Goal: Task Accomplishment & Management: Use online tool/utility

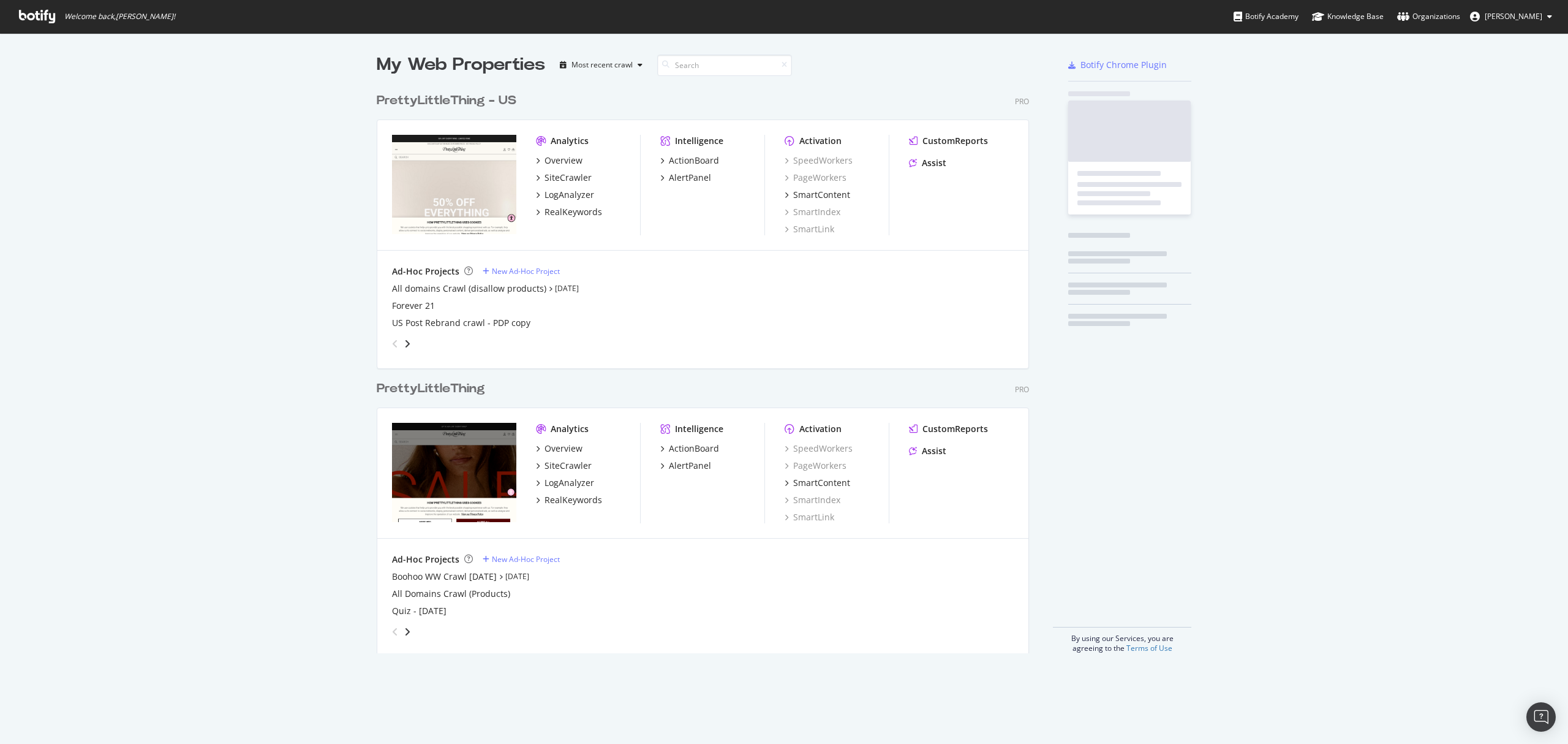
scroll to position [564, 650]
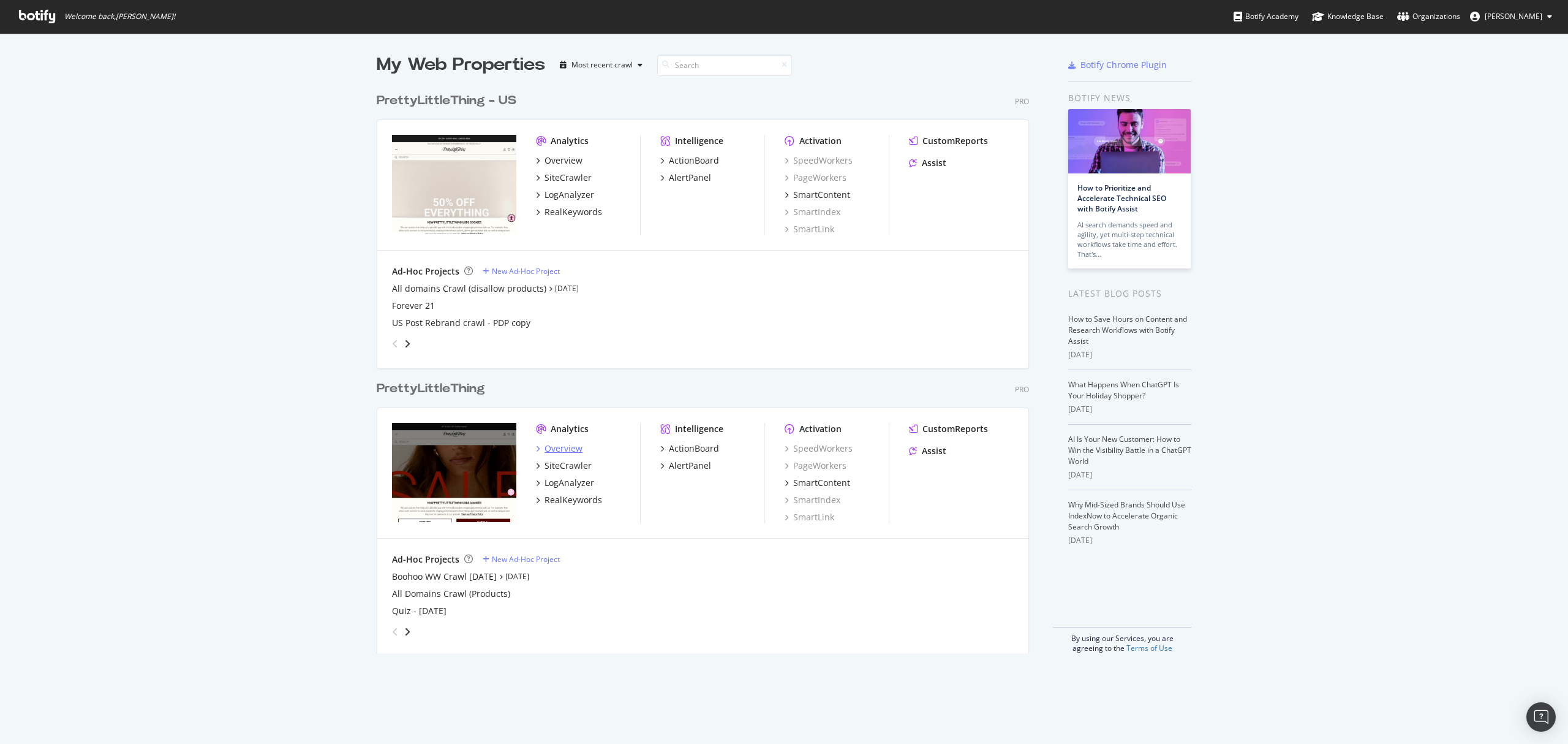
click at [561, 445] on div "Overview" at bounding box center [563, 448] width 38 height 12
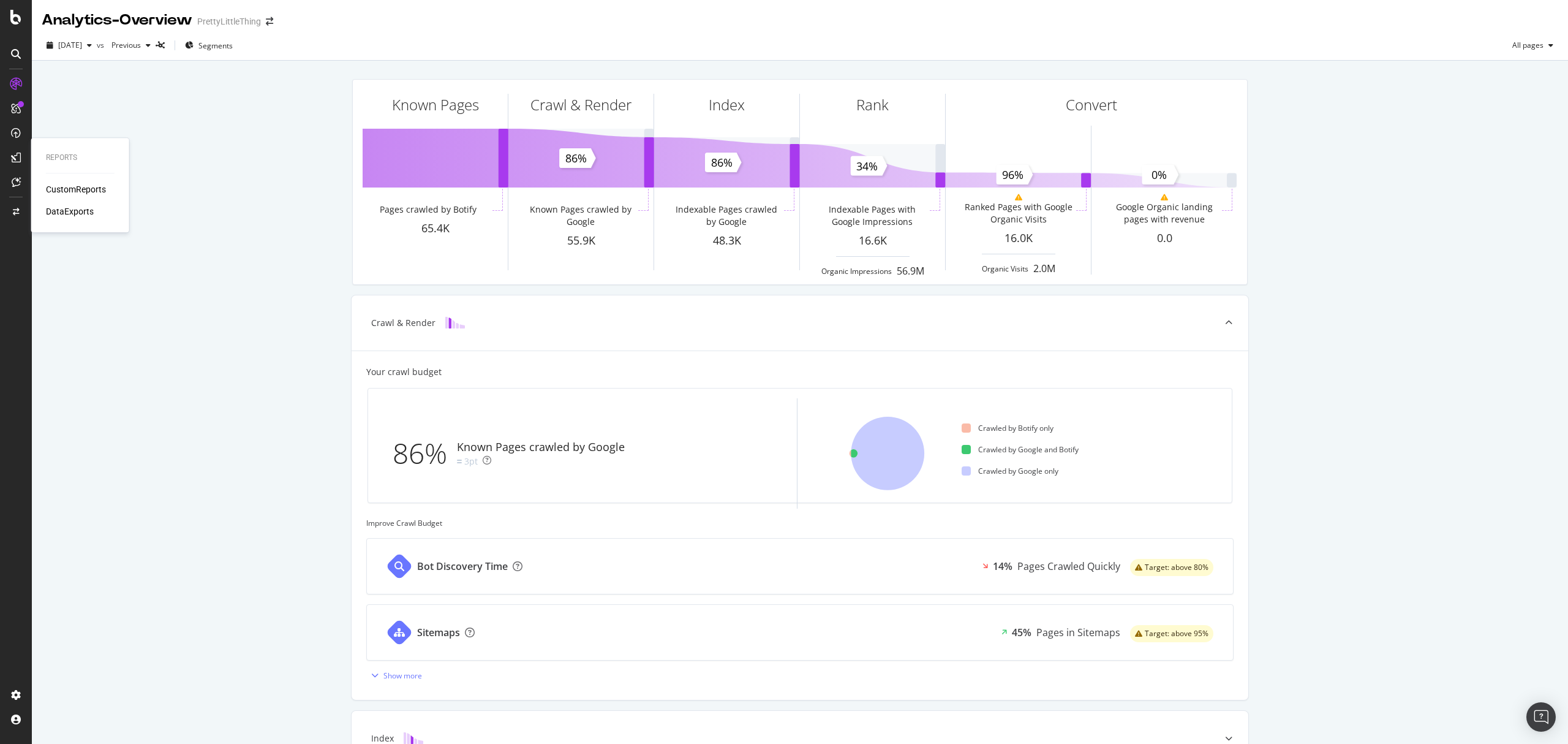
drag, startPoint x: 76, startPoint y: 185, endPoint x: 128, endPoint y: 185, distance: 52.0
click at [76, 185] on div "CustomReports" at bounding box center [76, 189] width 60 height 12
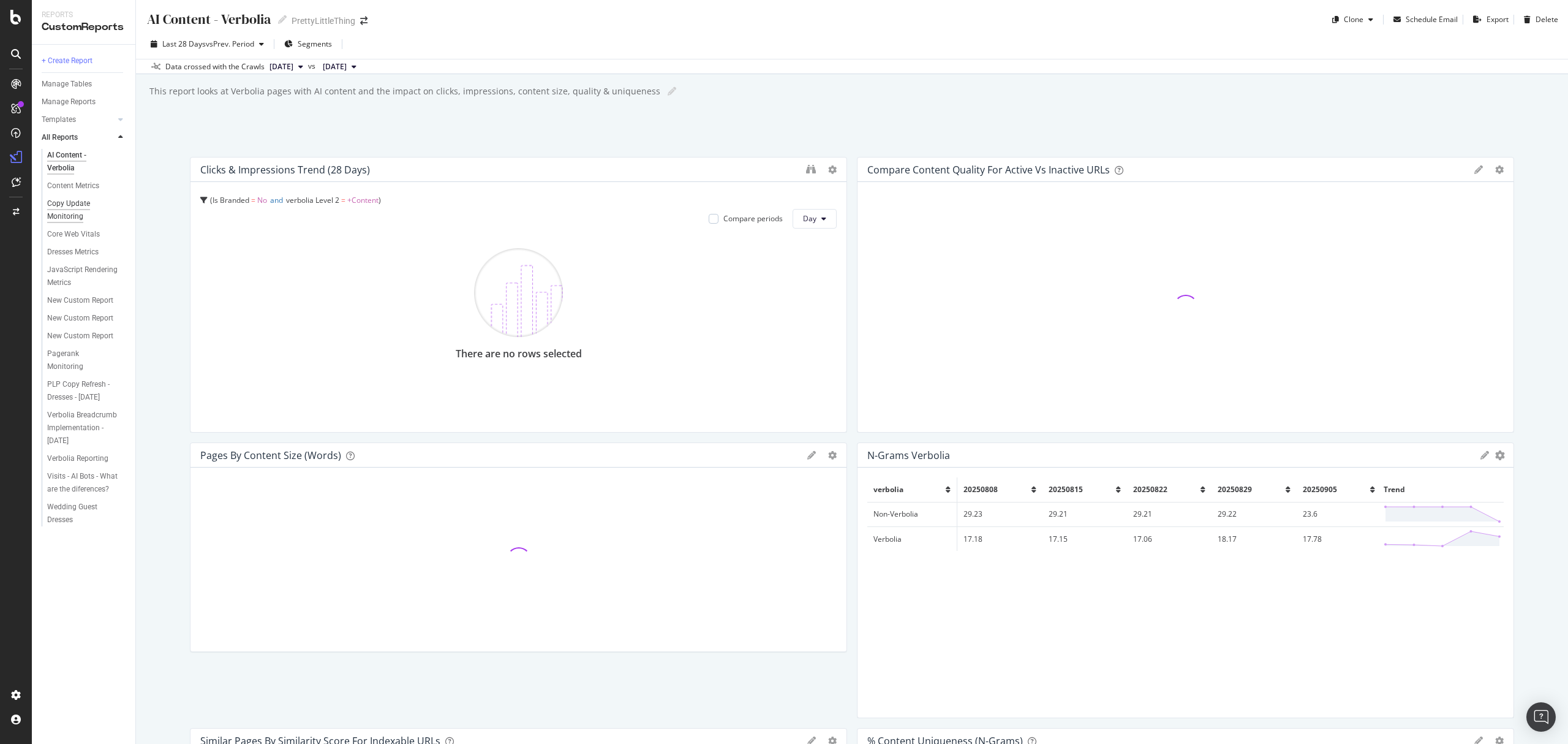
click at [57, 209] on div "Copy Update Monitoring" at bounding box center [82, 210] width 69 height 26
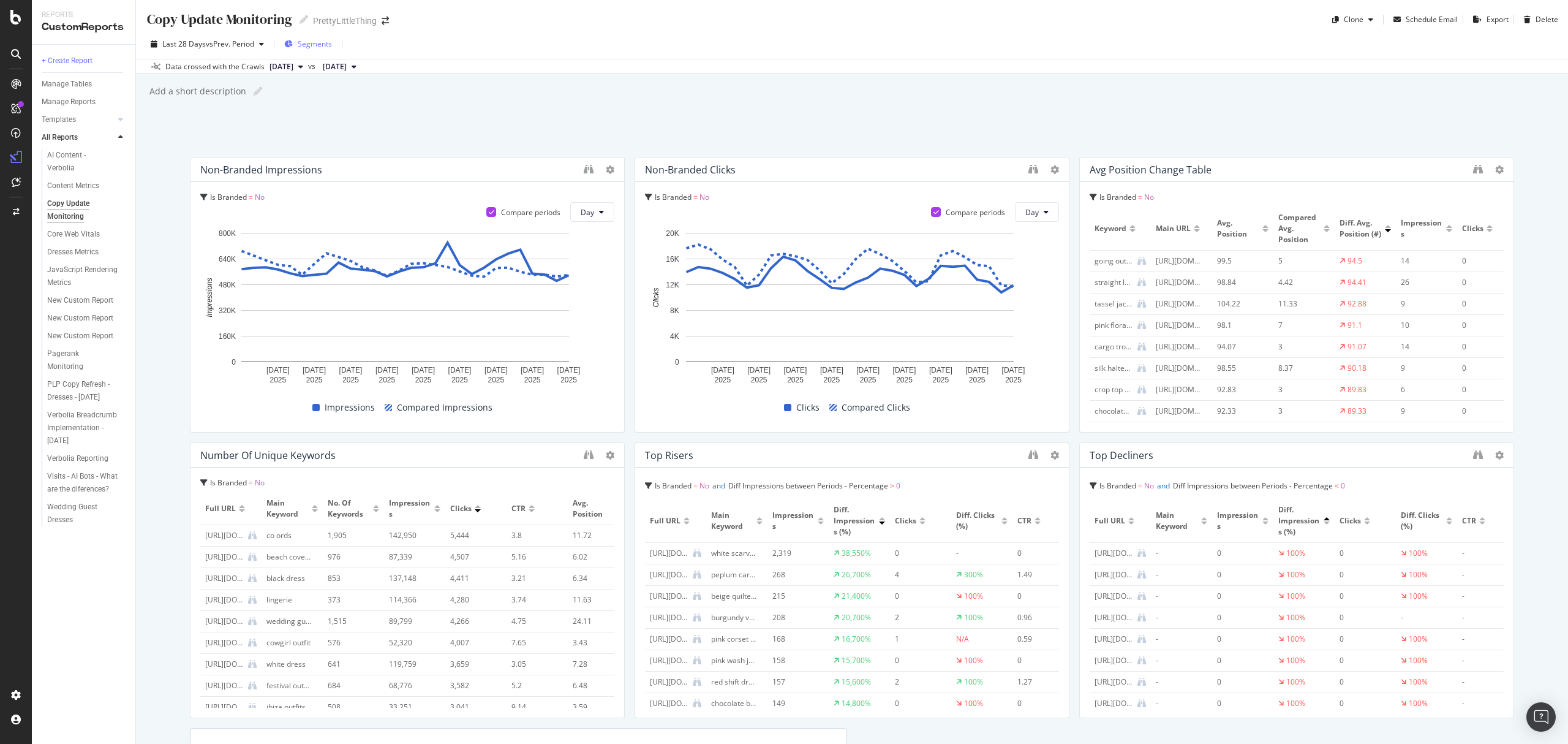
click at [329, 46] on span "Segments" at bounding box center [315, 44] width 34 height 10
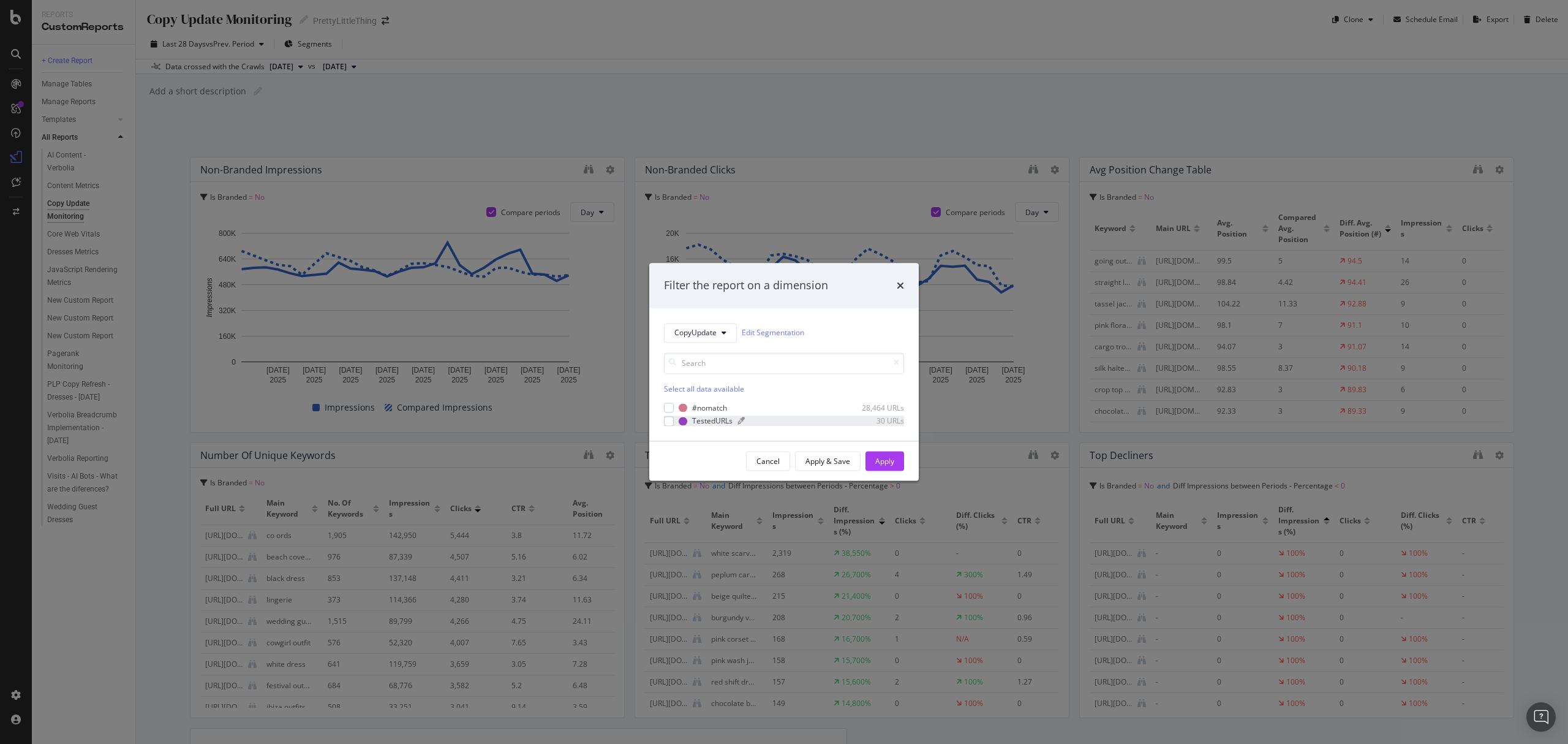
click at [708, 423] on div "TestedURLs" at bounding box center [712, 421] width 40 height 10
click at [895, 461] on button "Apply" at bounding box center [885, 461] width 39 height 20
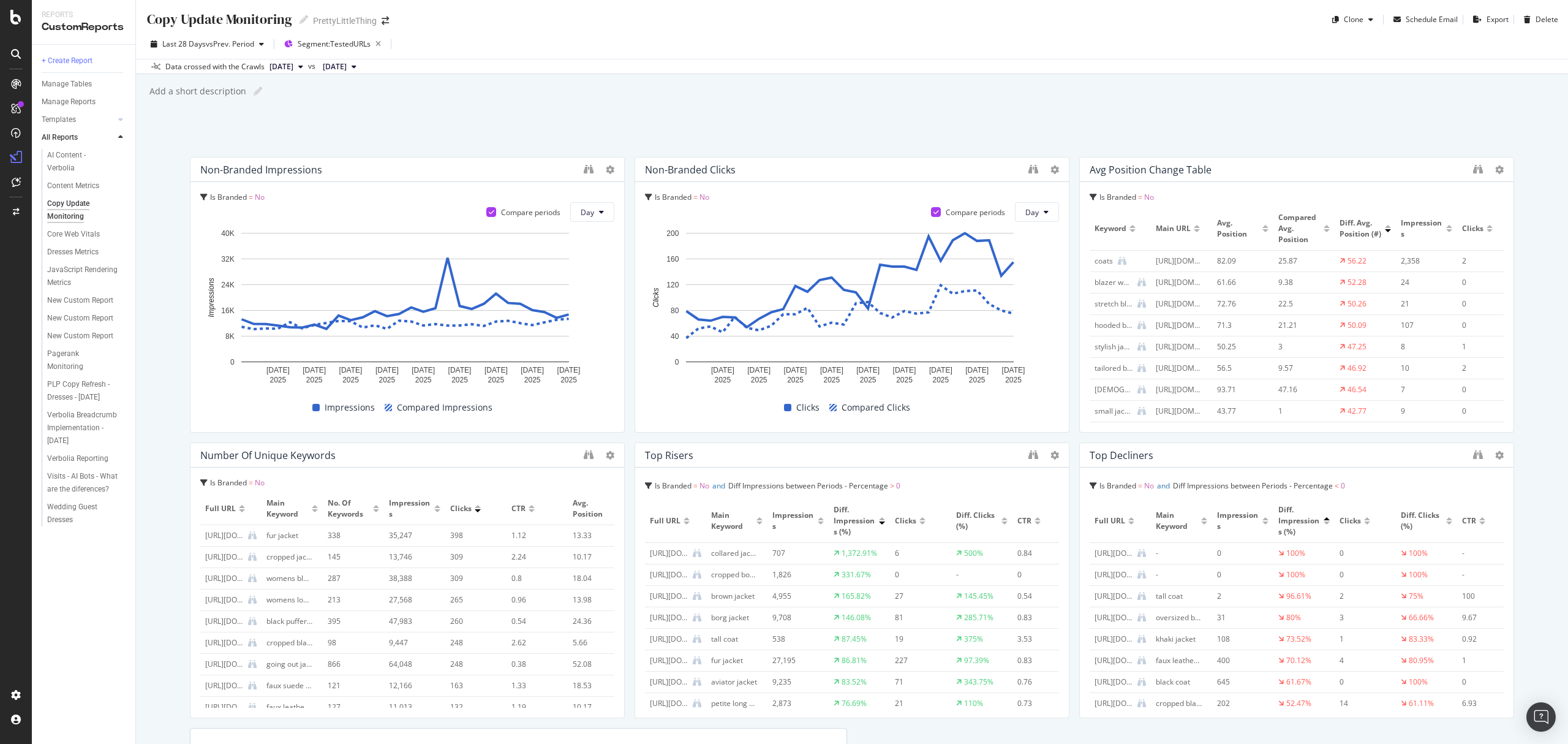
click at [1351, 221] on span "Diff. Avg. Position (#)" at bounding box center [1361, 229] width 42 height 22
click at [1385, 228] on div at bounding box center [1388, 226] width 6 height 3
click at [584, 457] on icon "binoculars" at bounding box center [588, 454] width 10 height 10
click at [1050, 459] on icon at bounding box center [1054, 455] width 8 height 8
click at [887, 439] on div "Non-branded Impressions Is Branded = No Compare periods Day 13 Aug. 2025 16 Aug…" at bounding box center [852, 565] width 1325 height 817
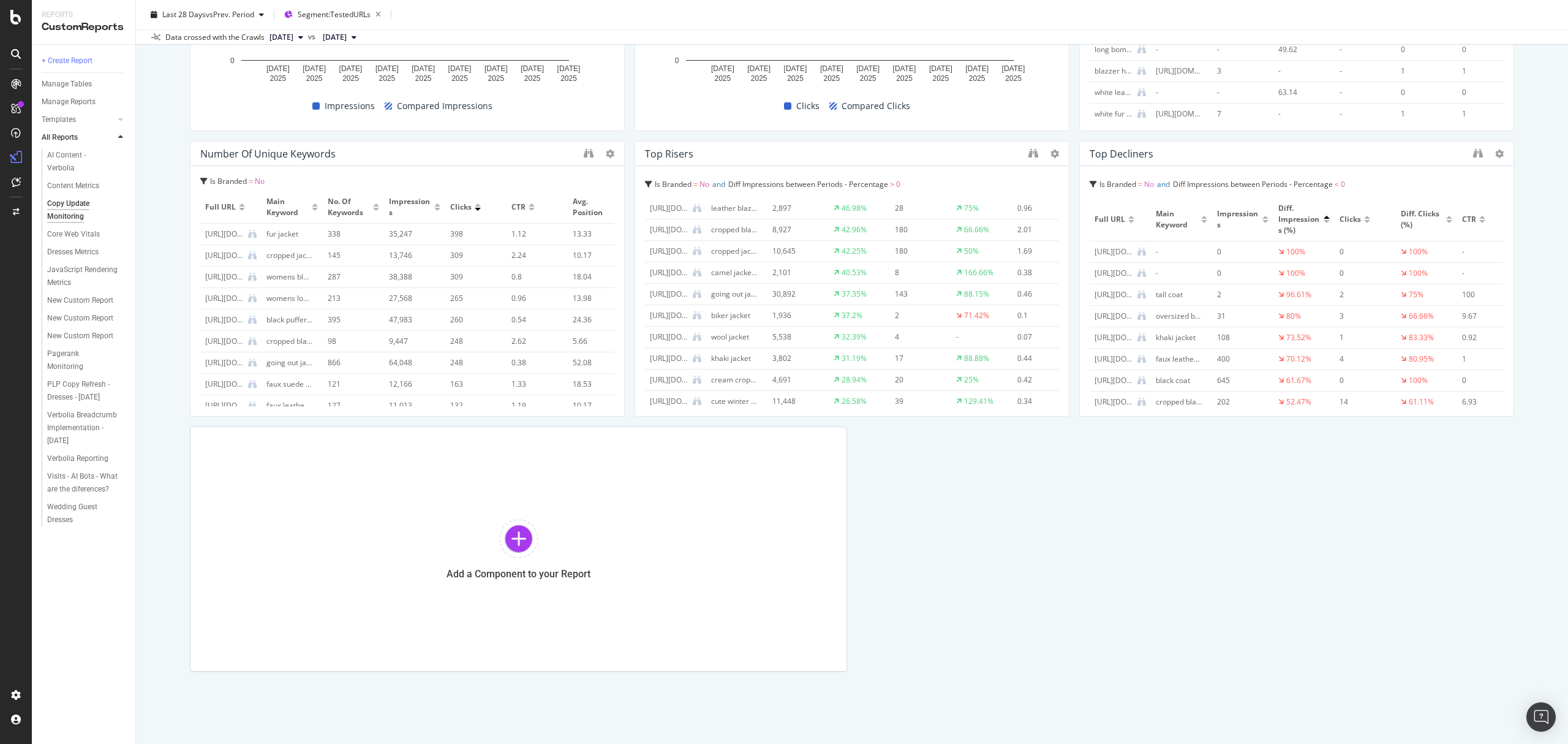
scroll to position [326, 0]
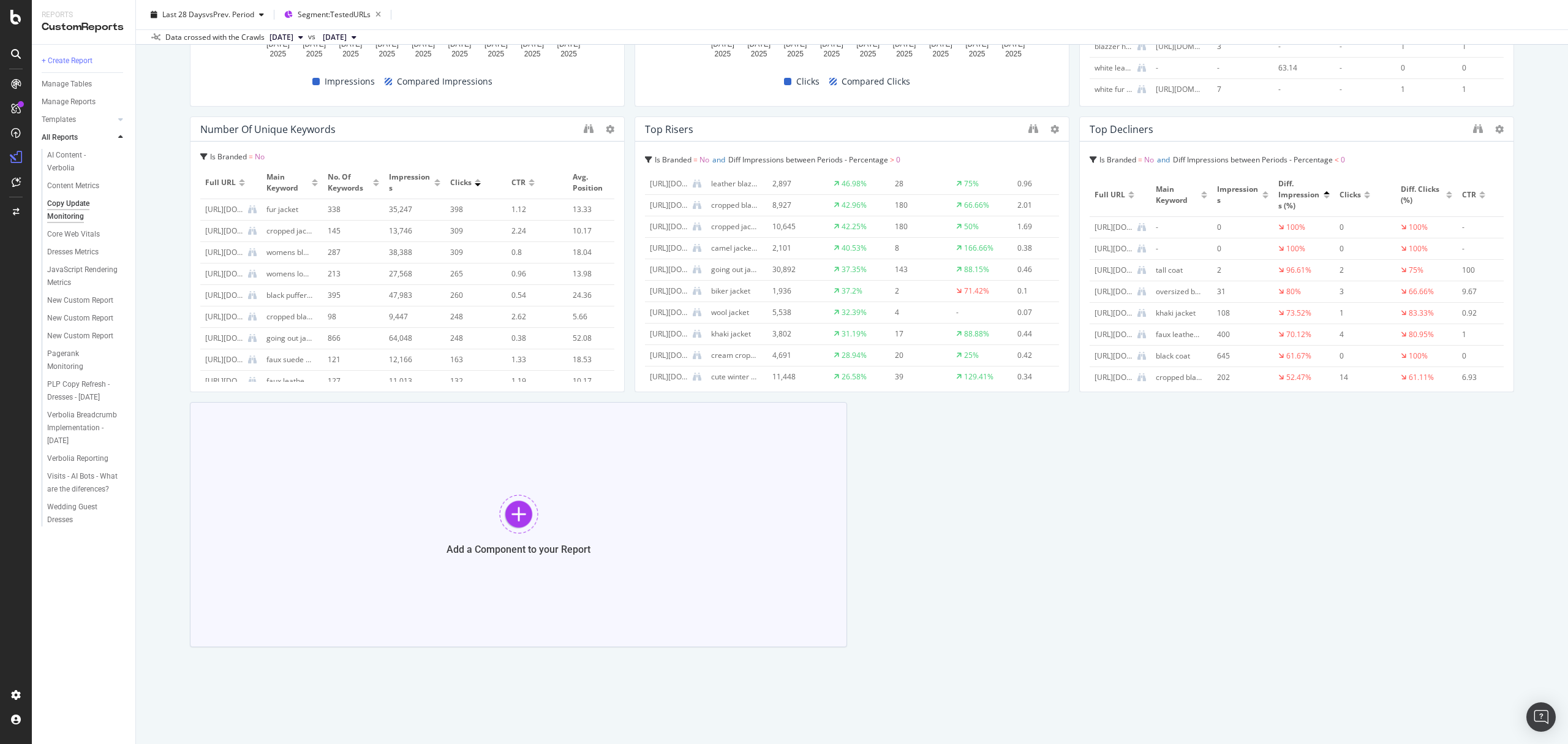
click at [502, 517] on div at bounding box center [518, 514] width 39 height 39
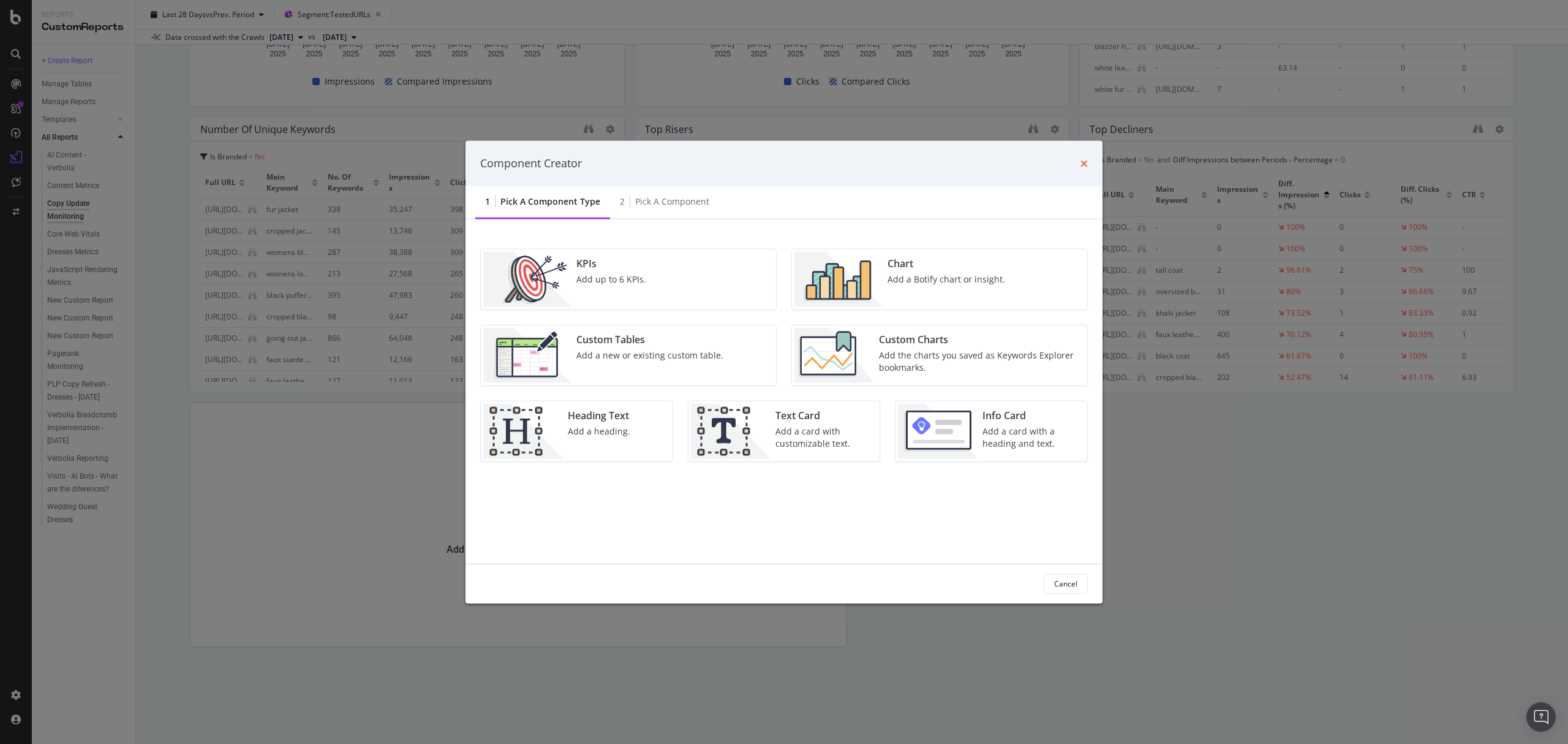
click at [1086, 159] on icon "times" at bounding box center [1084, 163] width 7 height 10
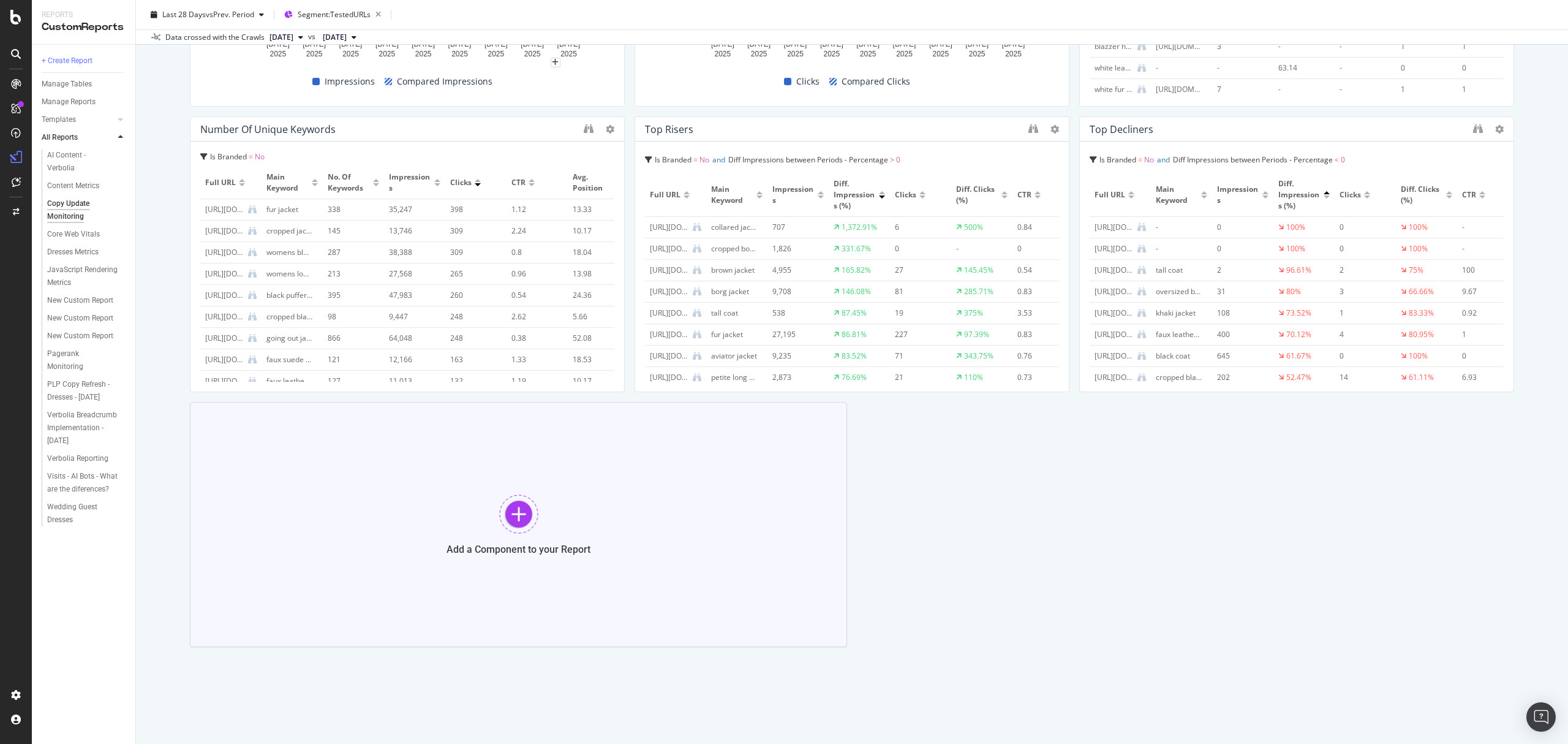
click at [491, 504] on div "Add a Component to your Report" at bounding box center [519, 525] width 658 height 245
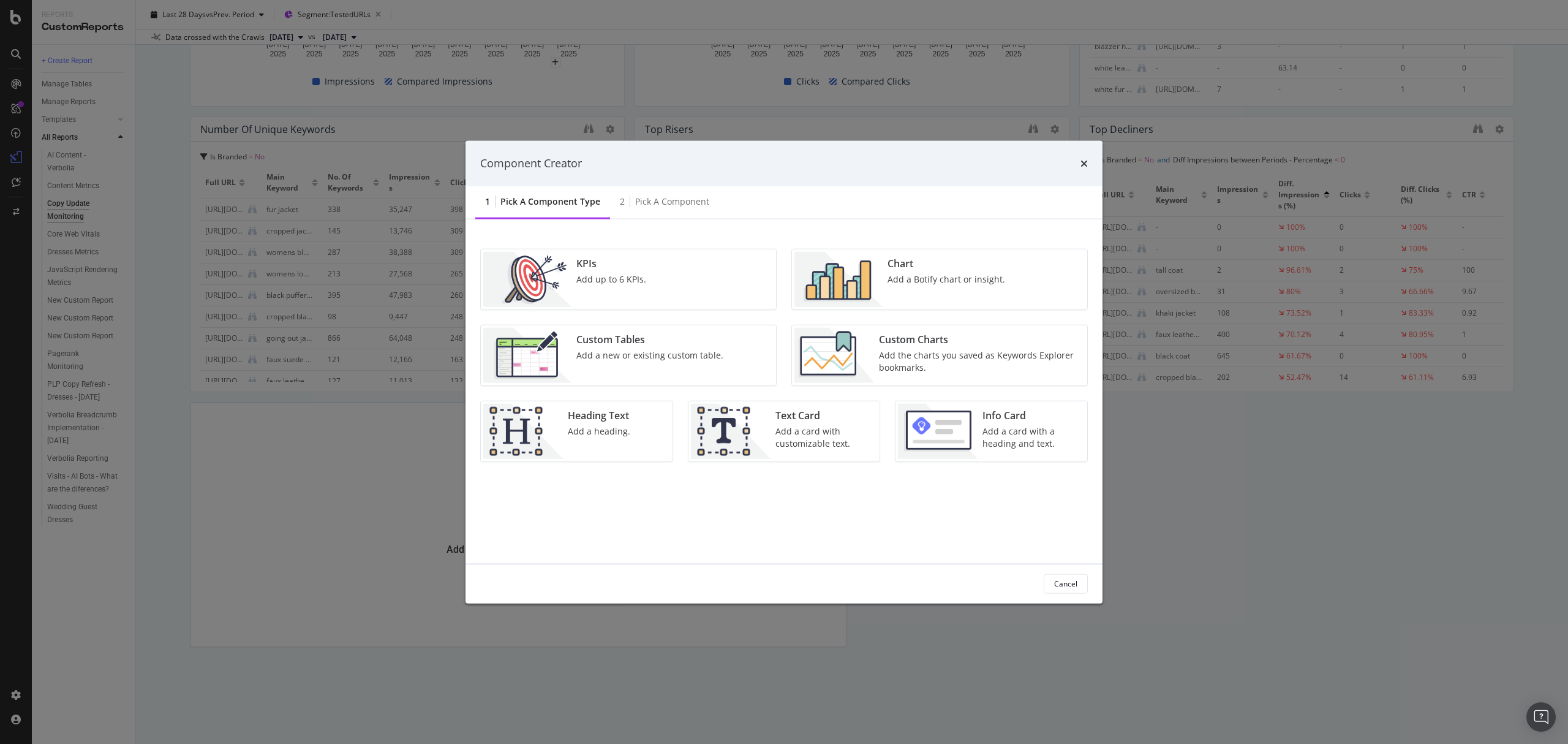
click at [608, 287] on div "KPIs Add up to 6 KPIs." at bounding box center [611, 279] width 80 height 55
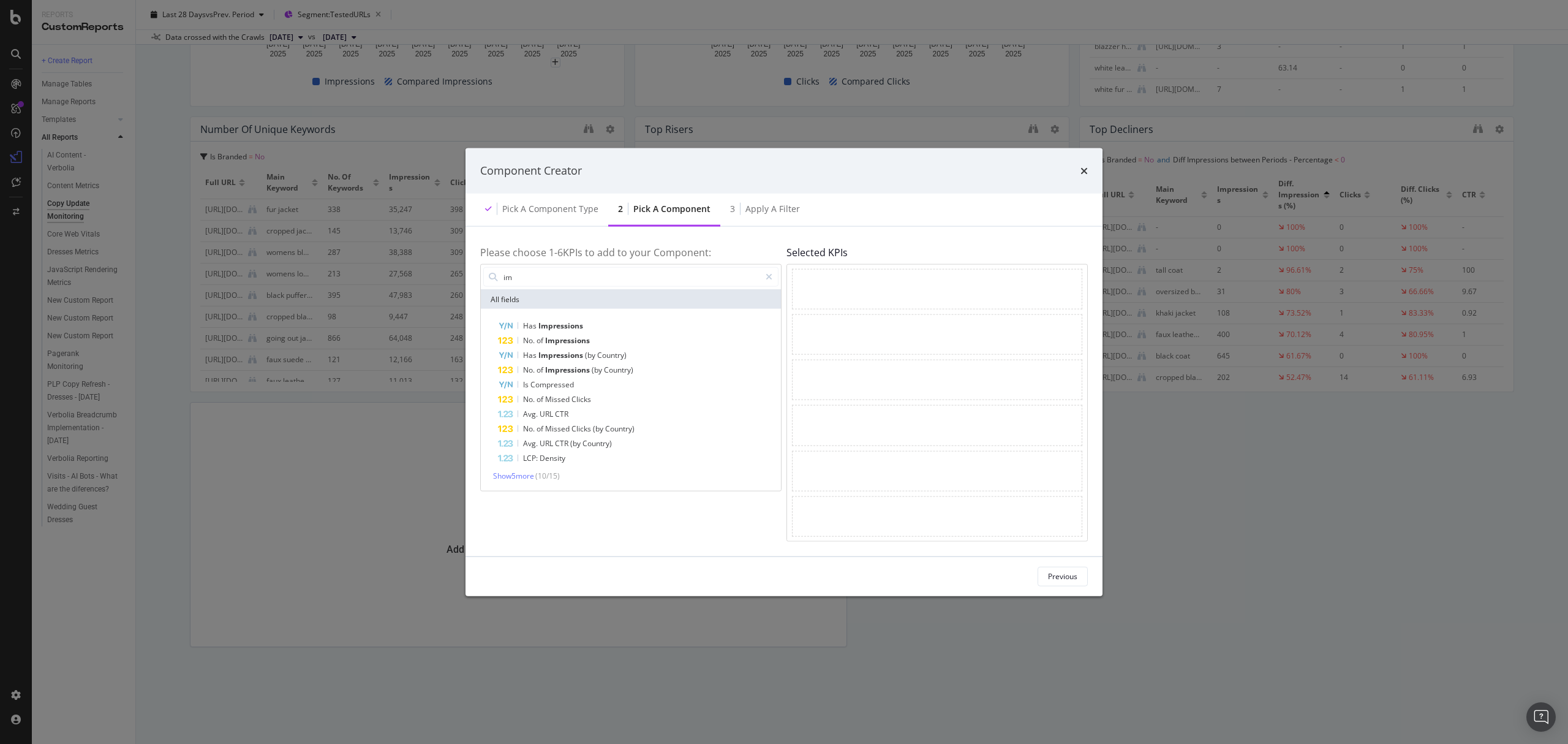
type input "i"
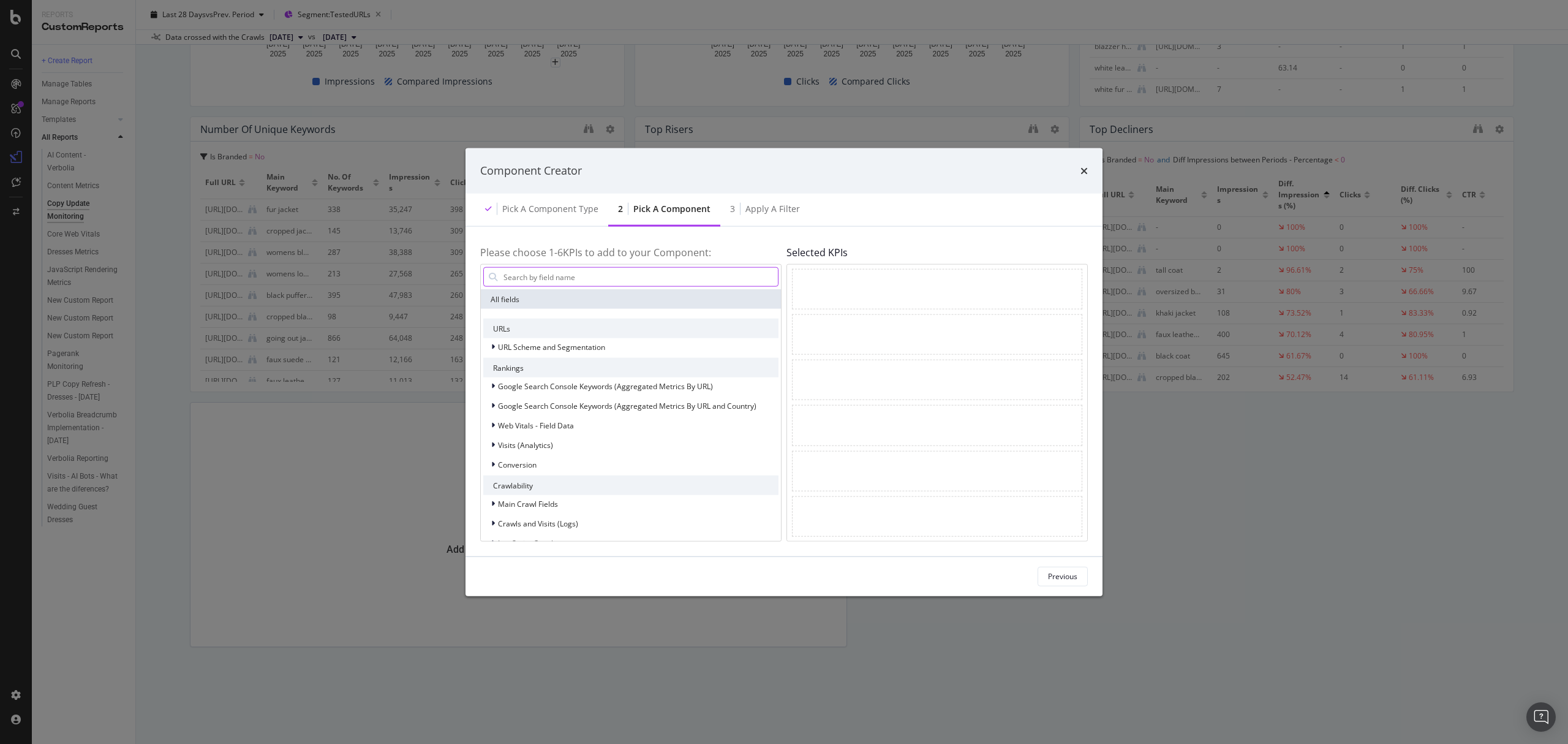
click at [613, 271] on input "modal" at bounding box center [640, 277] width 275 height 19
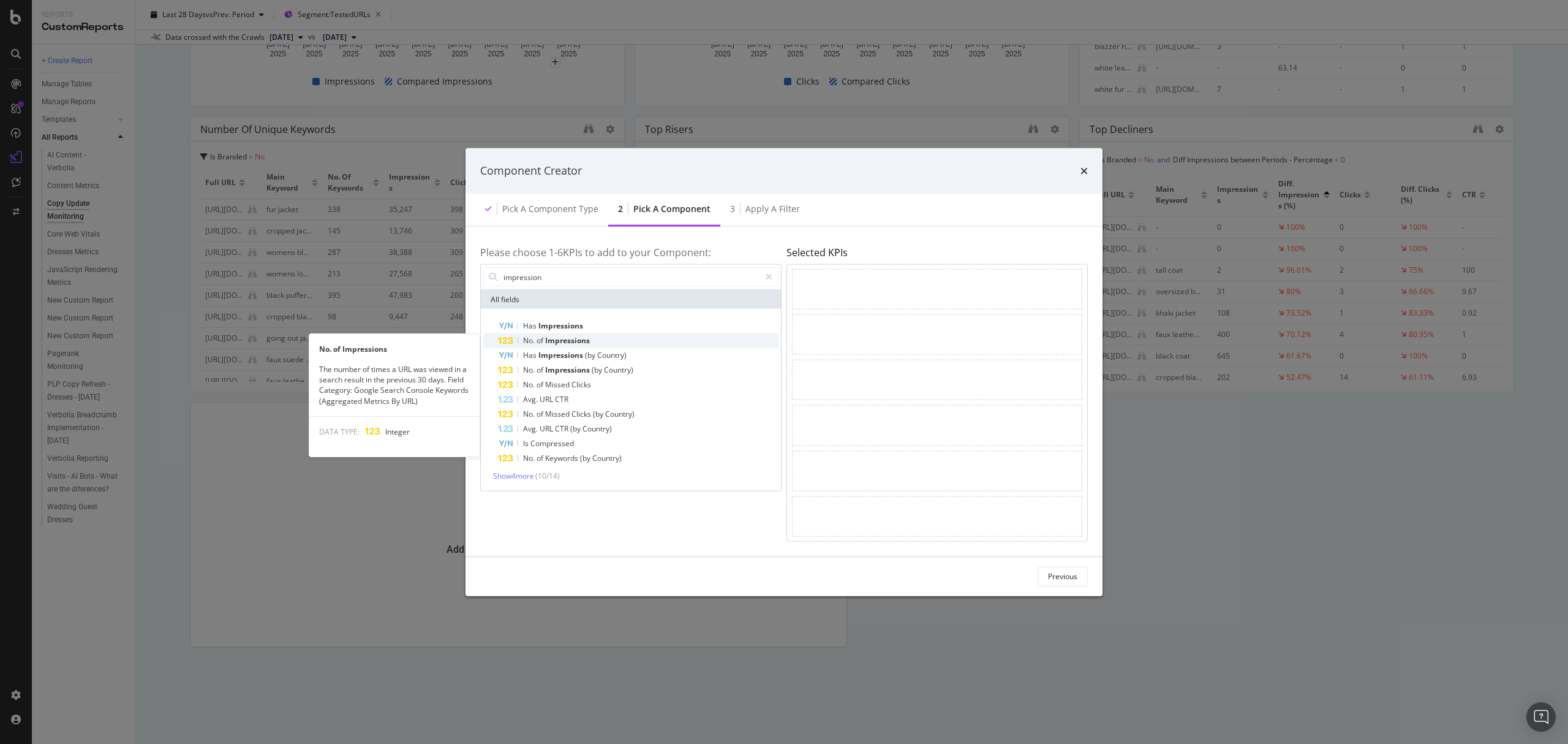
type input "impression"
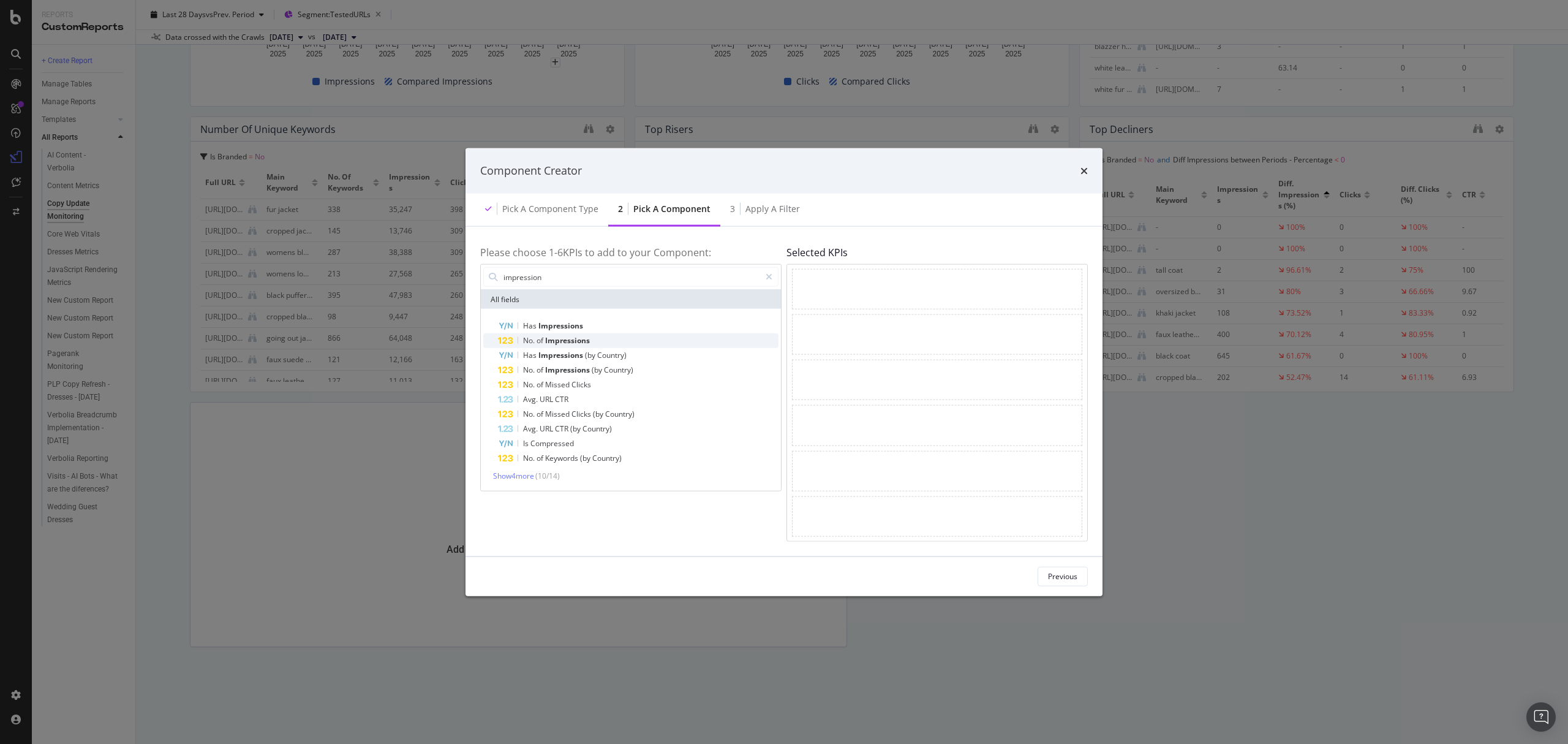
click at [589, 341] on span "Impressions" at bounding box center [568, 341] width 45 height 10
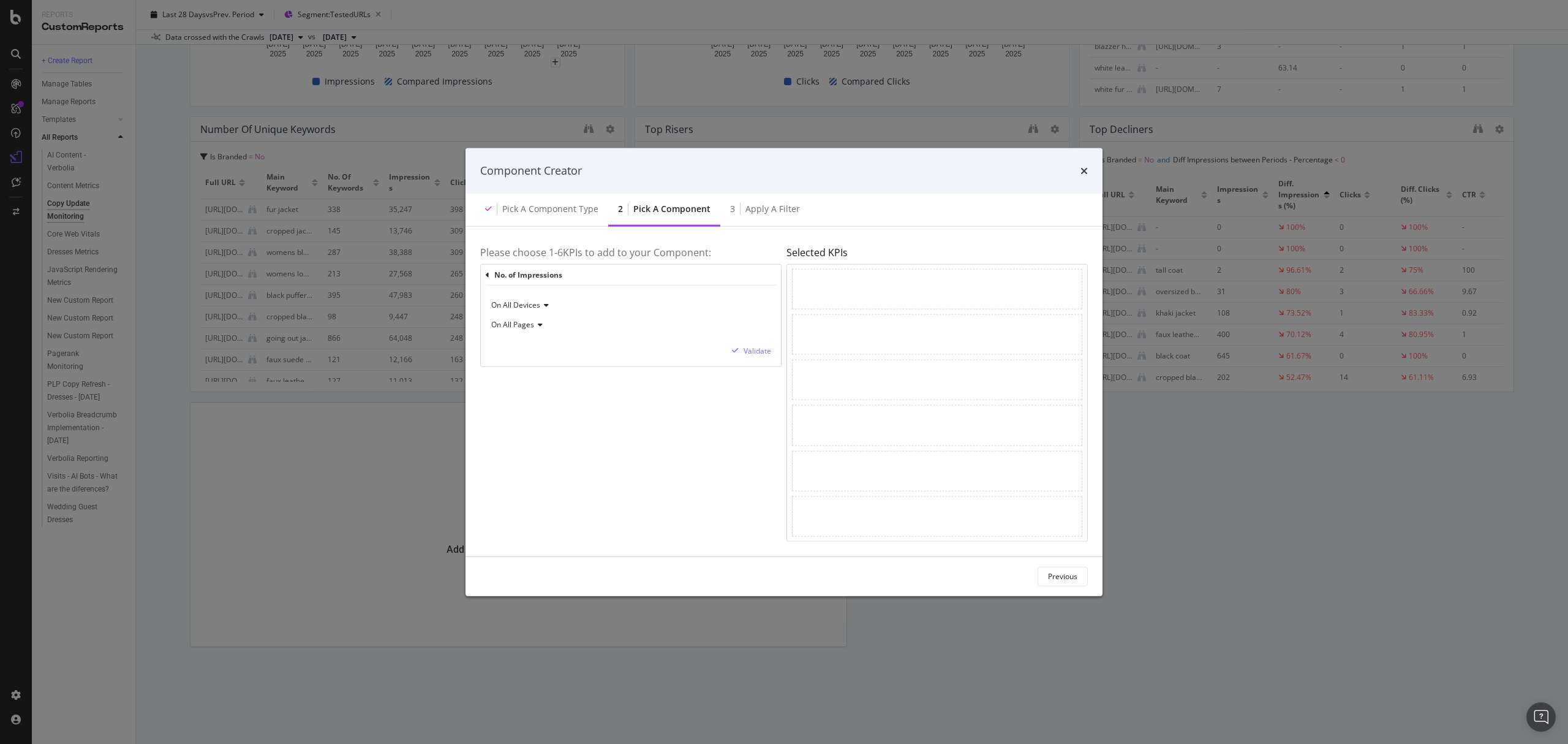
click at [530, 329] on span "On All Pages" at bounding box center [512, 324] width 43 height 10
click at [579, 321] on div "On All Pages" at bounding box center [631, 324] width 281 height 20
click at [530, 302] on span "On All Devices" at bounding box center [516, 305] width 49 height 10
click at [690, 397] on div "Please choose 1- 6 KPIs to add to your Component: No. of Impressions On All Dev…" at bounding box center [631, 391] width 301 height 300
drag, startPoint x: 566, startPoint y: 309, endPoint x: 792, endPoint y: 292, distance: 226.6
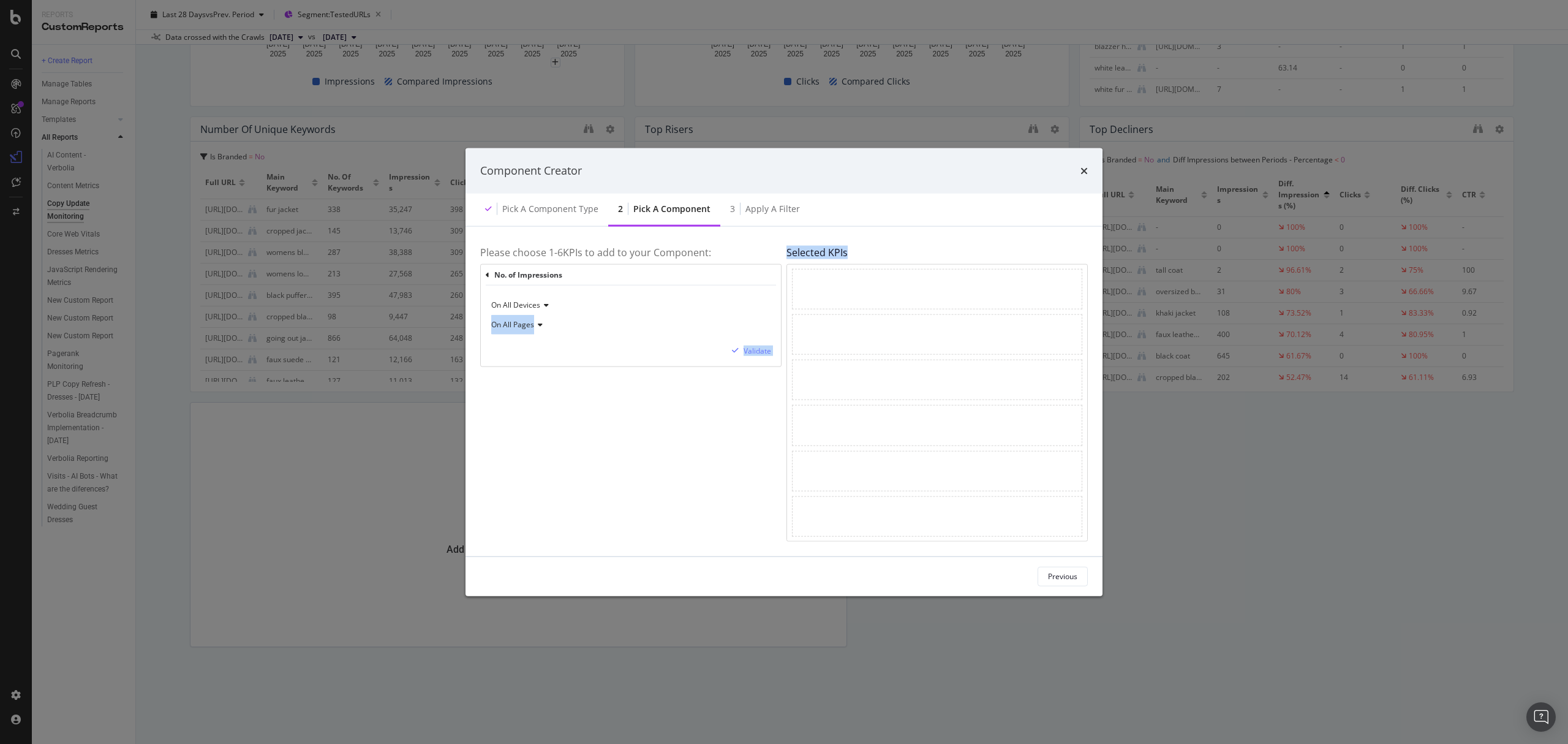
click at [792, 292] on div "Please choose 1- 6 KPIs to add to your Component: No. of Impressions On All Dev…" at bounding box center [784, 391] width 607 height 300
click at [741, 306] on div "On All Devices" at bounding box center [631, 305] width 281 height 20
click at [711, 410] on div "Please choose 1- 6 KPIs to add to your Component: No. of Impressions On All Dev…" at bounding box center [631, 391] width 301 height 300
click at [701, 420] on div "Please choose 1- 6 KPIs to add to your Component: No. of Impressions On All Dev…" at bounding box center [631, 391] width 301 height 300
click at [757, 346] on div "Validate" at bounding box center [757, 351] width 28 height 10
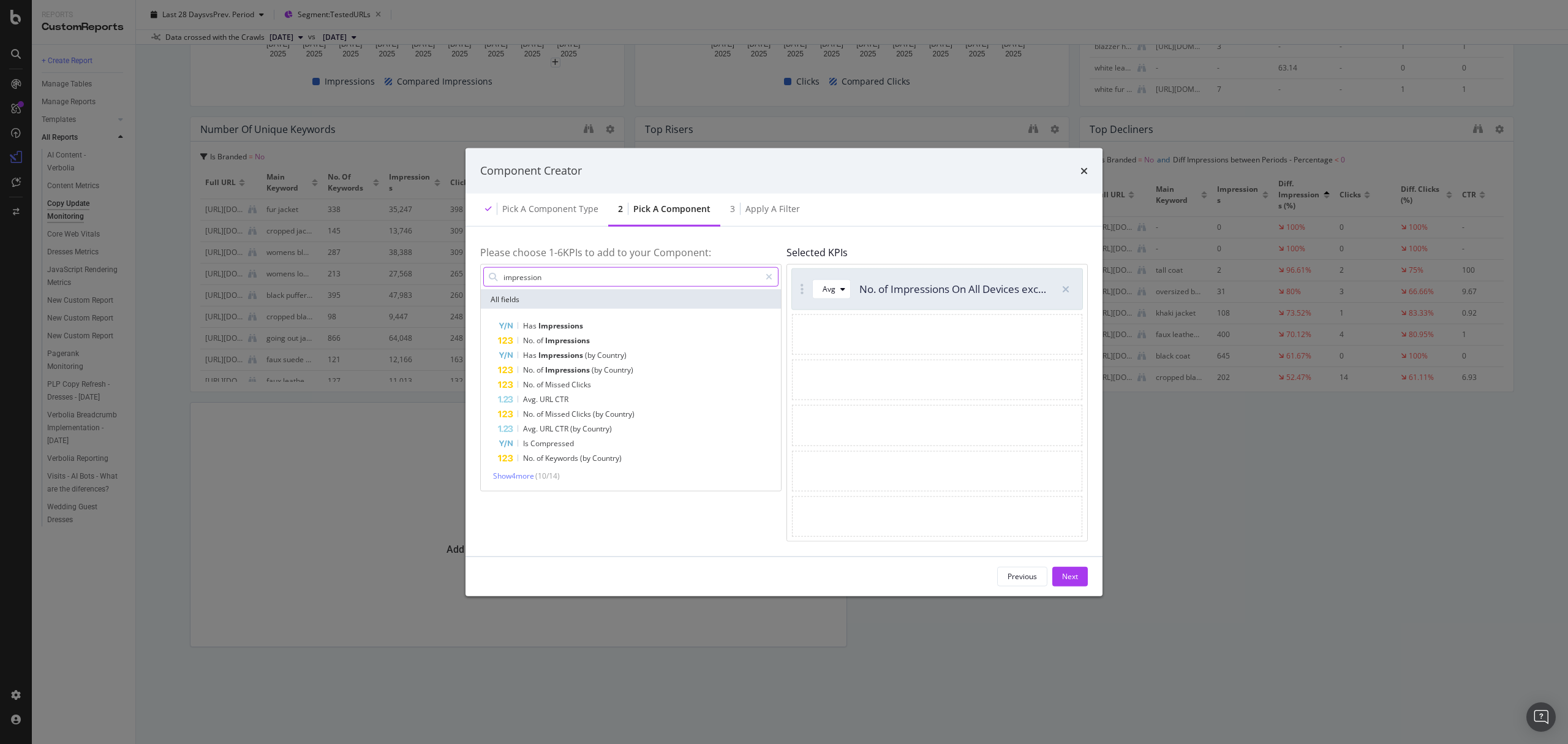
click at [584, 280] on input "impression" at bounding box center [631, 277] width 258 height 19
drag, startPoint x: 602, startPoint y: 277, endPoint x: 500, endPoint y: 277, distance: 102.0
click at [500, 277] on div "impression" at bounding box center [631, 277] width 295 height 20
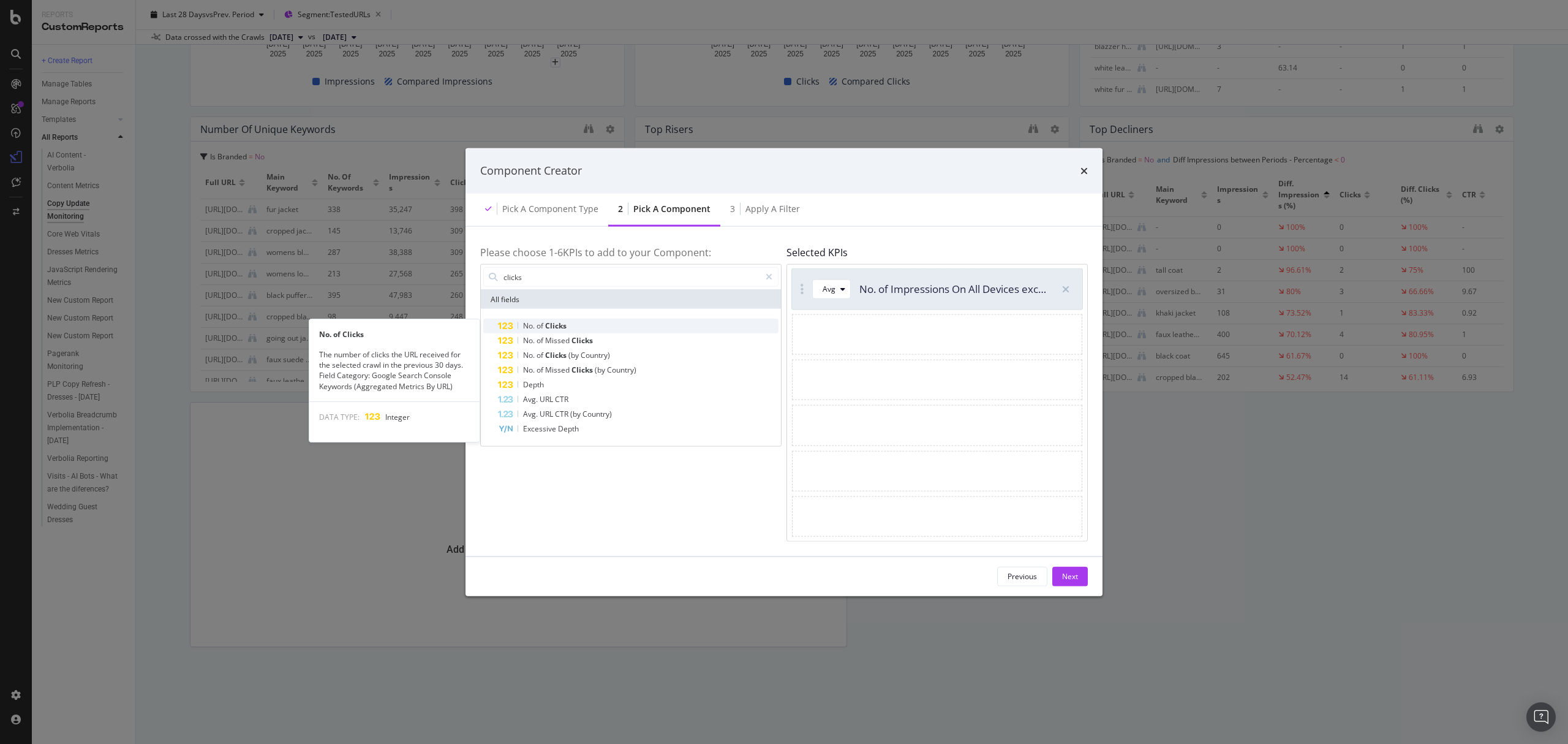
type input "clicks"
click at [546, 324] on span "Clicks" at bounding box center [555, 326] width 21 height 10
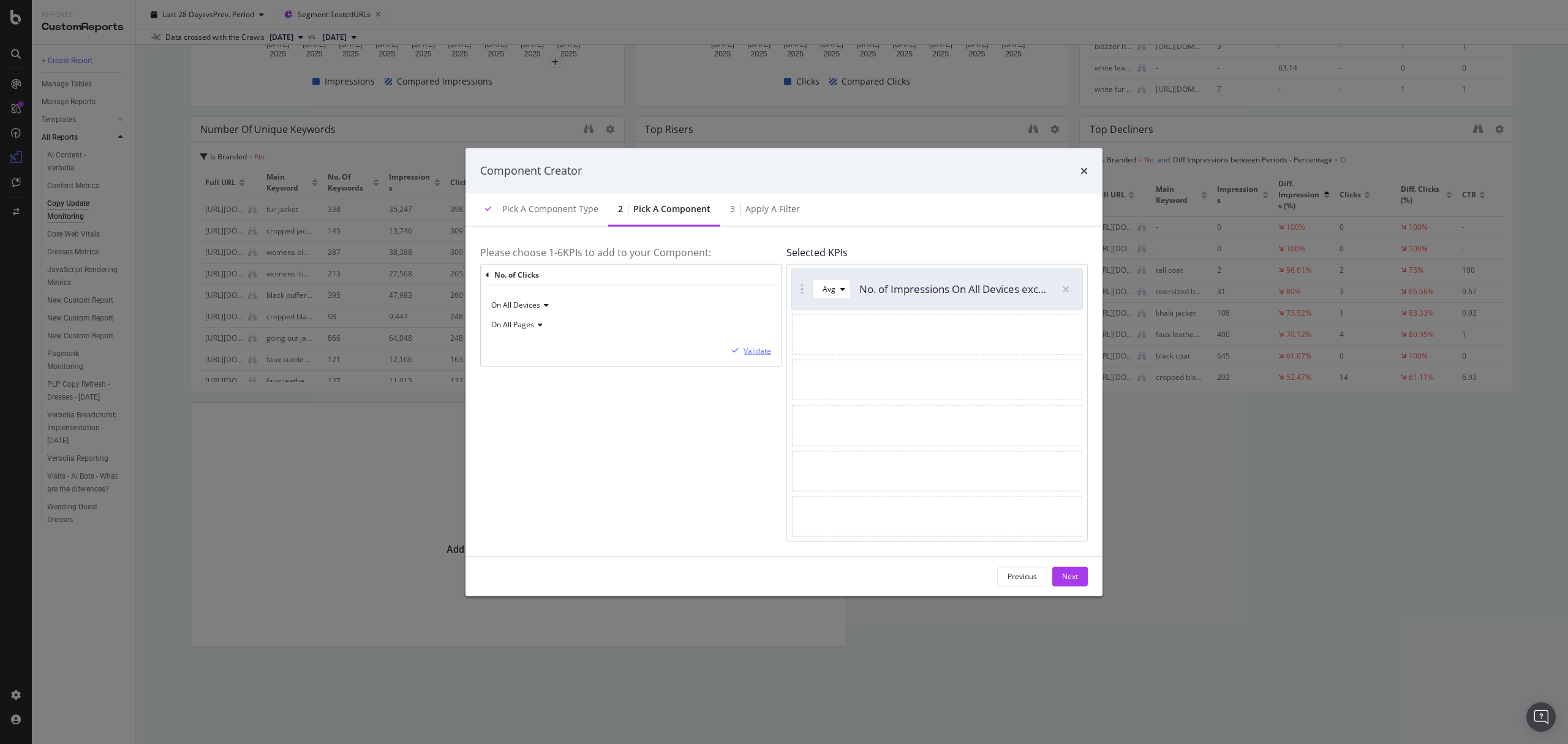
click at [747, 351] on div "Validate" at bounding box center [757, 351] width 28 height 10
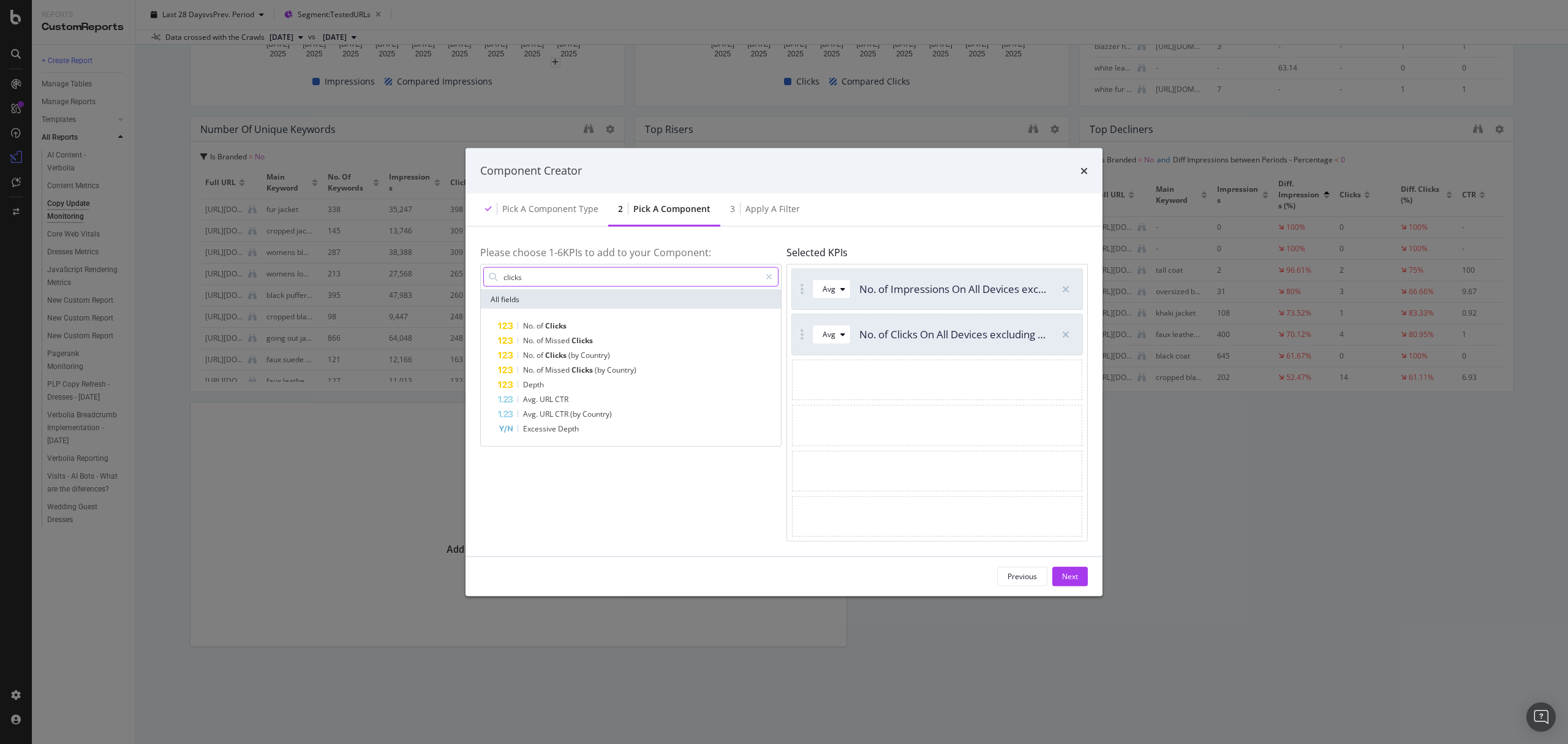
click at [544, 274] on input "clicks" at bounding box center [631, 277] width 258 height 19
drag, startPoint x: 566, startPoint y: 274, endPoint x: 483, endPoint y: 283, distance: 83.5
click at [483, 283] on div "clicks" at bounding box center [631, 277] width 295 height 20
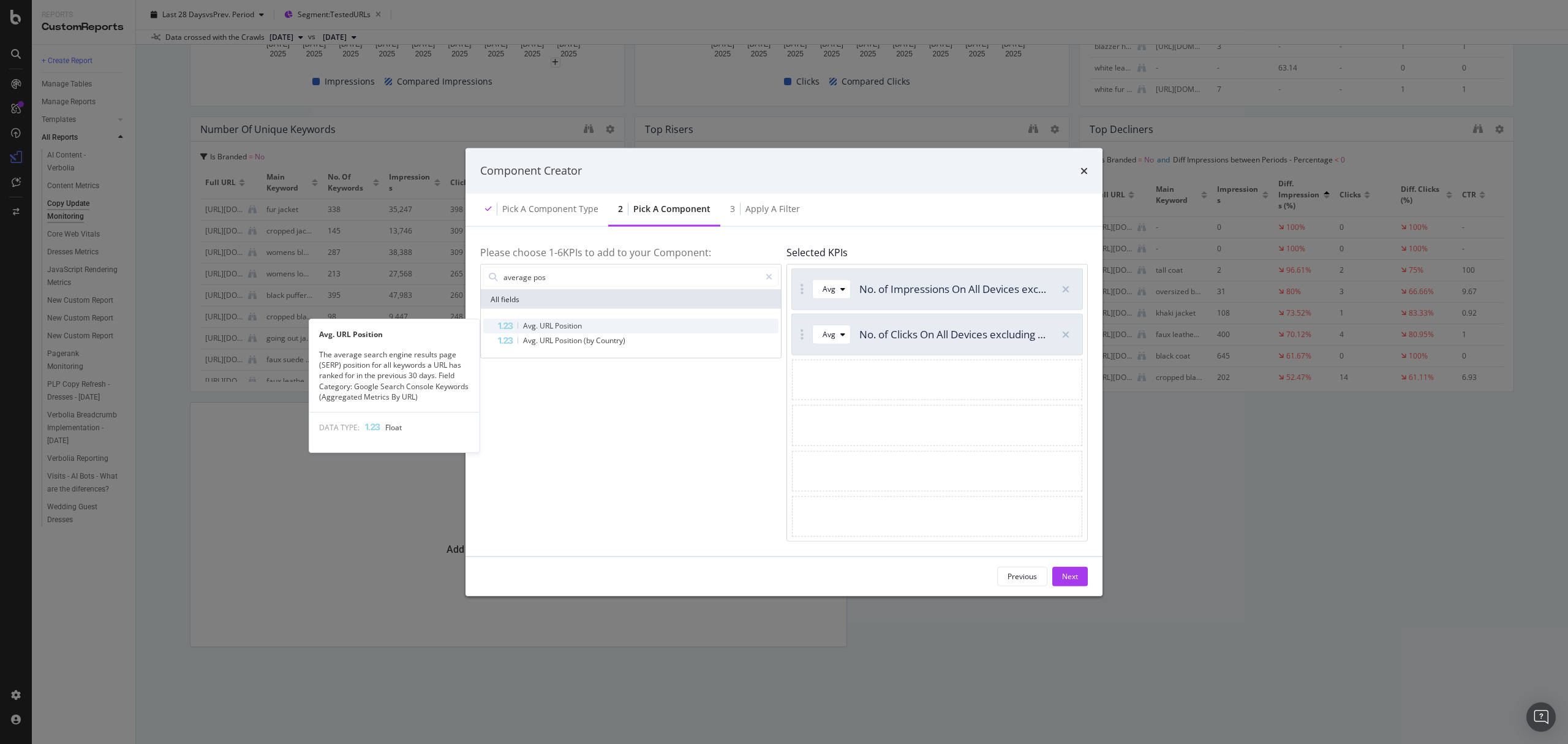
type input "average pos"
click at [562, 329] on span "Position" at bounding box center [568, 326] width 27 height 10
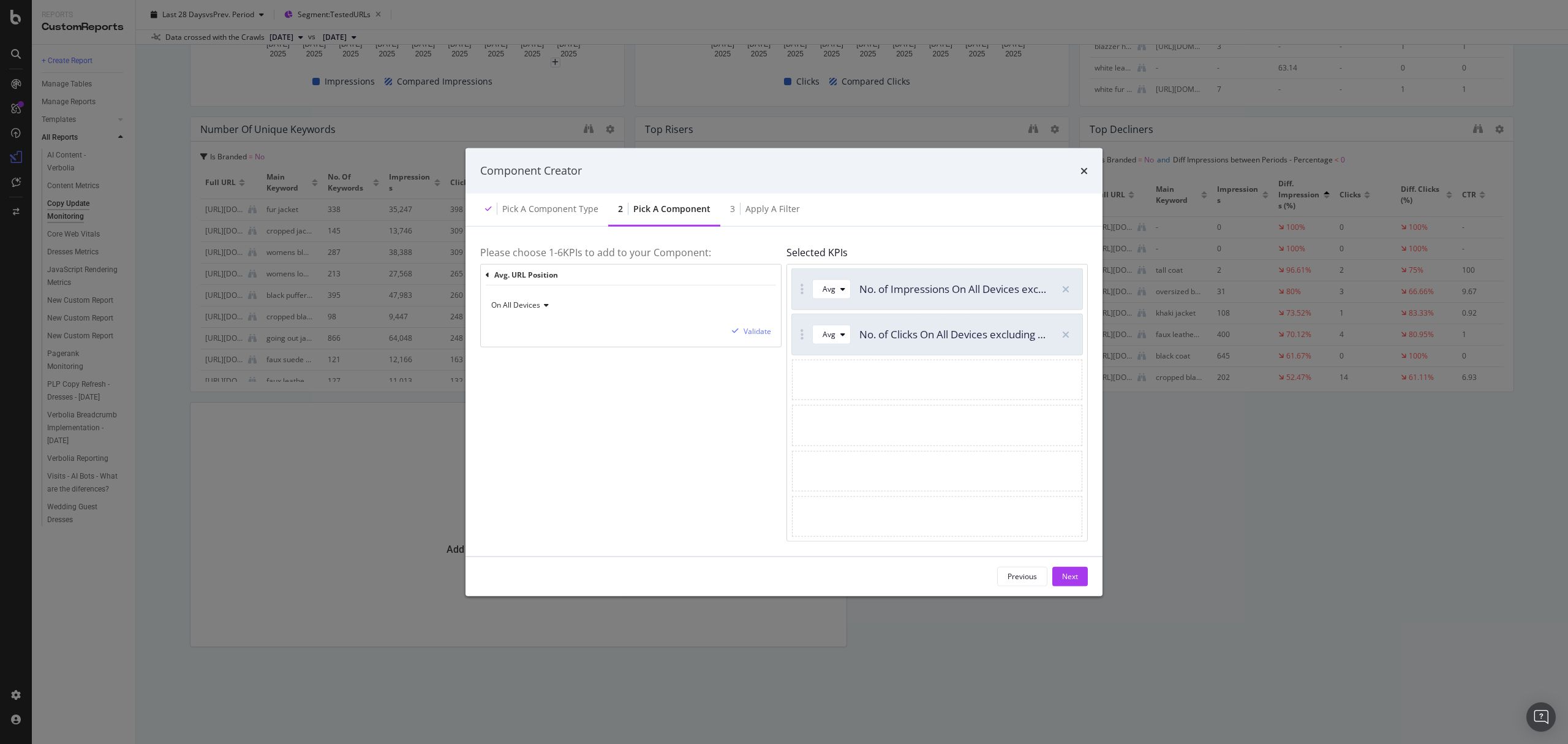
click at [515, 308] on span "On All Devices" at bounding box center [516, 305] width 49 height 10
click at [695, 380] on div "Please choose 1- 6 KPIs to add to your Component: Avg. URL Position On All Devi…" at bounding box center [631, 391] width 301 height 300
click at [487, 277] on icon "modal" at bounding box center [488, 275] width 4 height 7
click at [580, 280] on input "average pos" at bounding box center [631, 277] width 258 height 19
drag, startPoint x: 599, startPoint y: 280, endPoint x: 451, endPoint y: 280, distance: 148.0
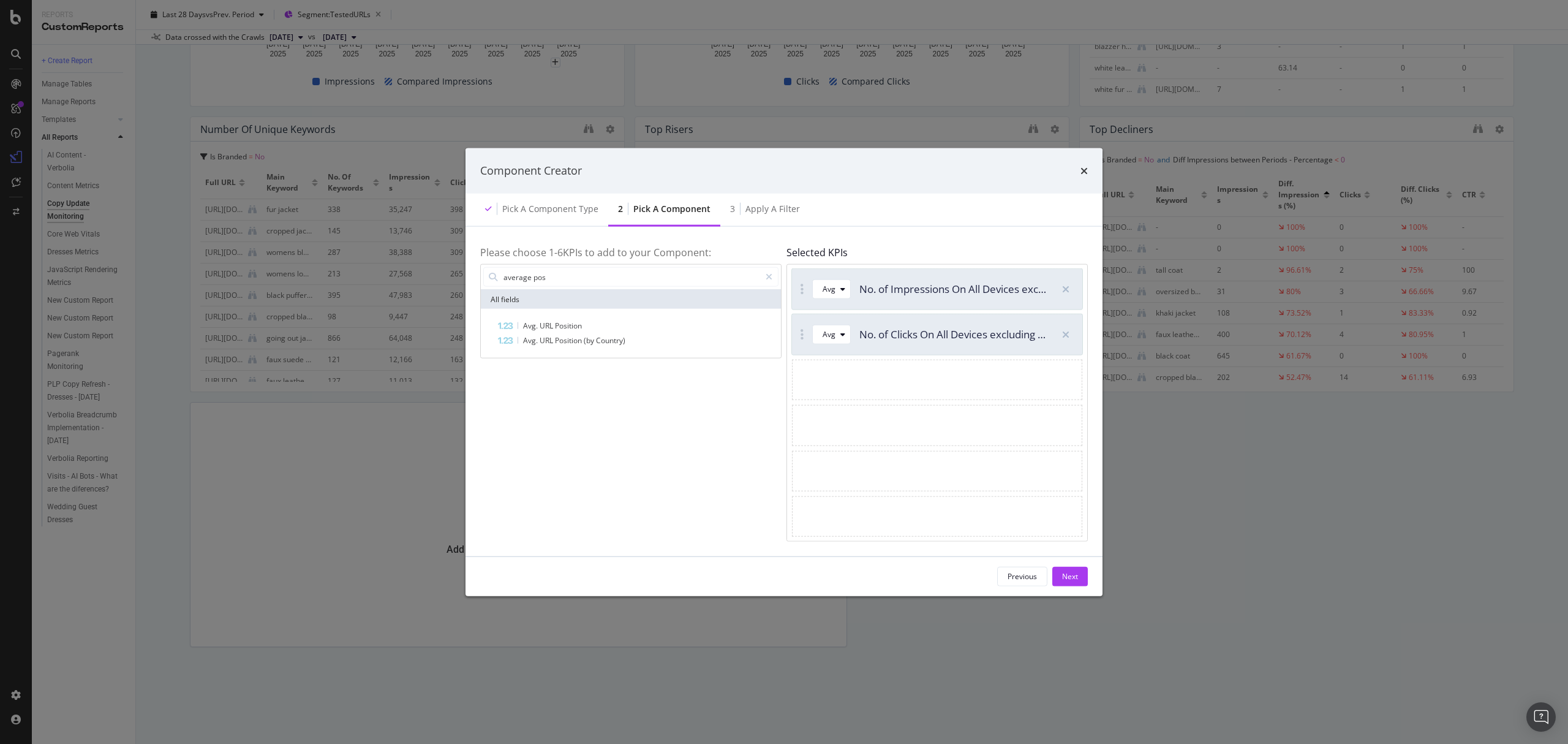
click at [451, 280] on div "Component Creator Pick a Component type 2 Pick a Component 3 Apply a Filter Ple…" at bounding box center [784, 372] width 1568 height 744
click at [845, 332] on div "modal" at bounding box center [842, 334] width 15 height 7
click at [845, 293] on div "Avg" at bounding box center [836, 289] width 28 height 17
click at [841, 327] on div "Sum" at bounding box center [836, 330] width 15 height 10
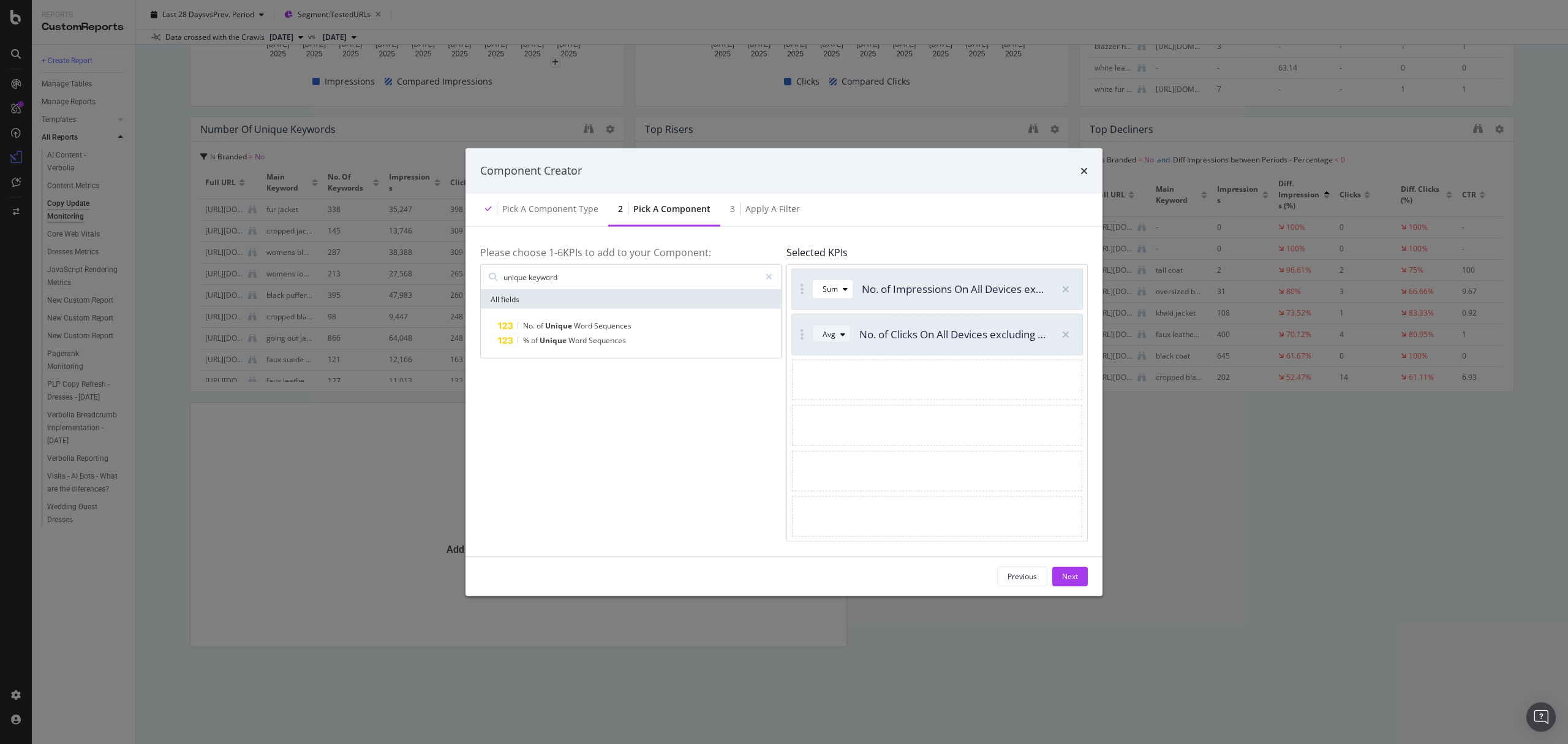
click at [837, 335] on div "modal" at bounding box center [842, 334] width 15 height 7
click at [837, 376] on div "Sum" at bounding box center [836, 376] width 15 height 10
click at [616, 454] on div "Please choose 1- 6 KPIs to add to your Component: unique keyword All fields No.…" at bounding box center [631, 391] width 301 height 300
click at [577, 273] on input "unique keyword" at bounding box center [631, 277] width 258 height 19
click at [604, 275] on input "unique keyword" at bounding box center [631, 277] width 258 height 19
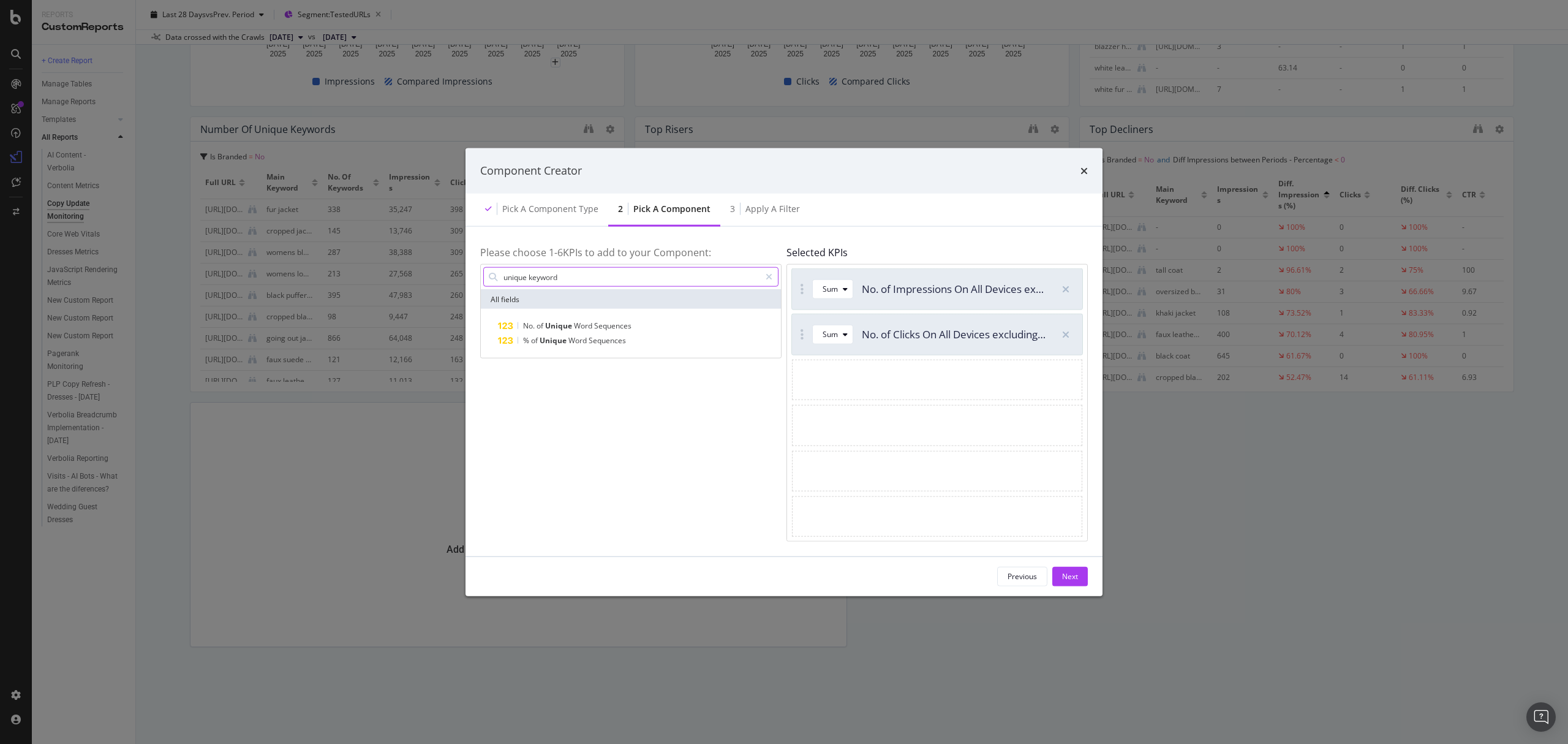
drag, startPoint x: 631, startPoint y: 277, endPoint x: 485, endPoint y: 277, distance: 146.0
click at [485, 277] on div "unique keyword" at bounding box center [631, 277] width 295 height 20
click at [589, 278] on input "unique keyword" at bounding box center [631, 277] width 258 height 19
drag, startPoint x: 598, startPoint y: 278, endPoint x: 414, endPoint y: 271, distance: 184.1
click at [415, 272] on div "Component Creator Pick a Component type 2 Pick a Component 3 Apply a Filter Ple…" at bounding box center [784, 372] width 1568 height 744
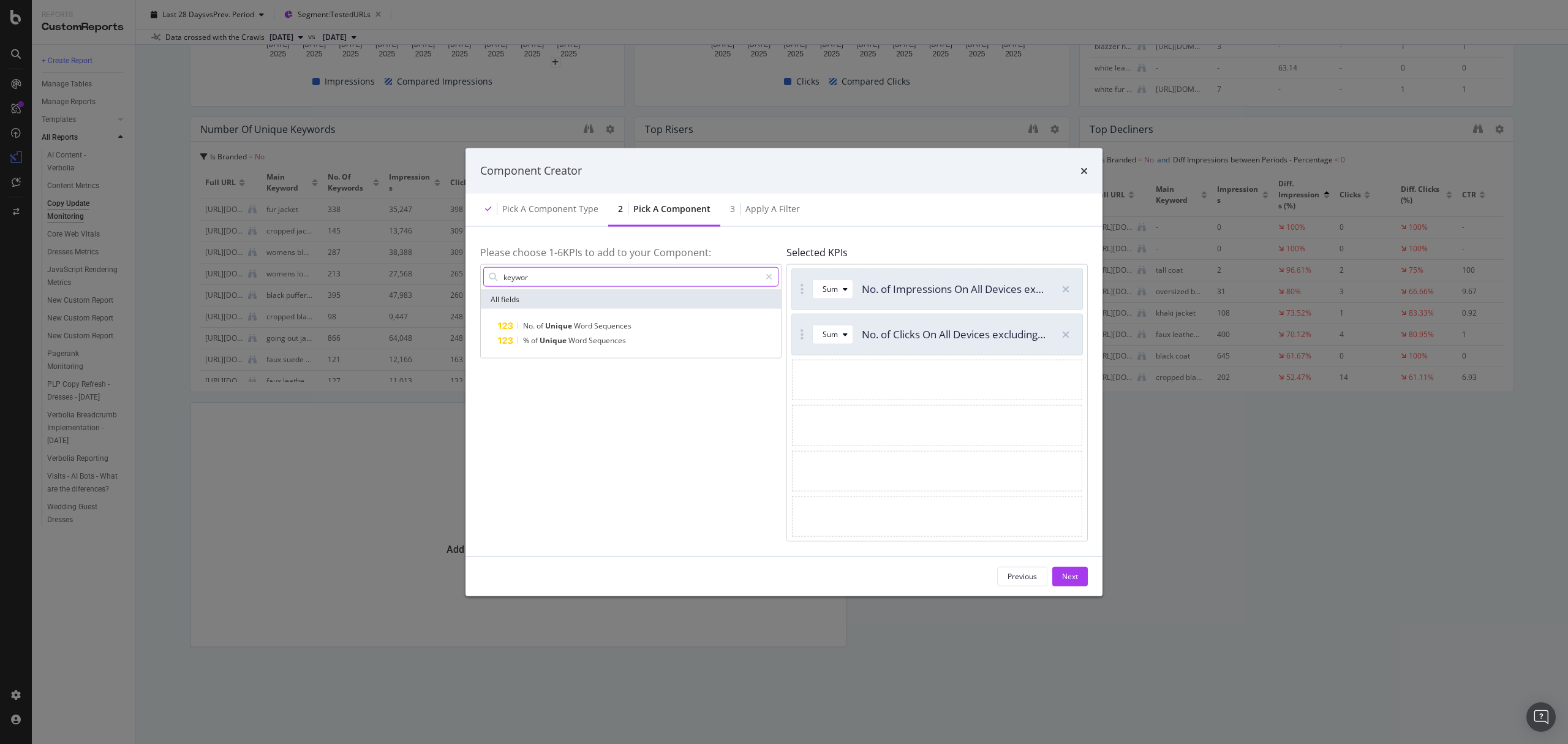
type input "keyword"
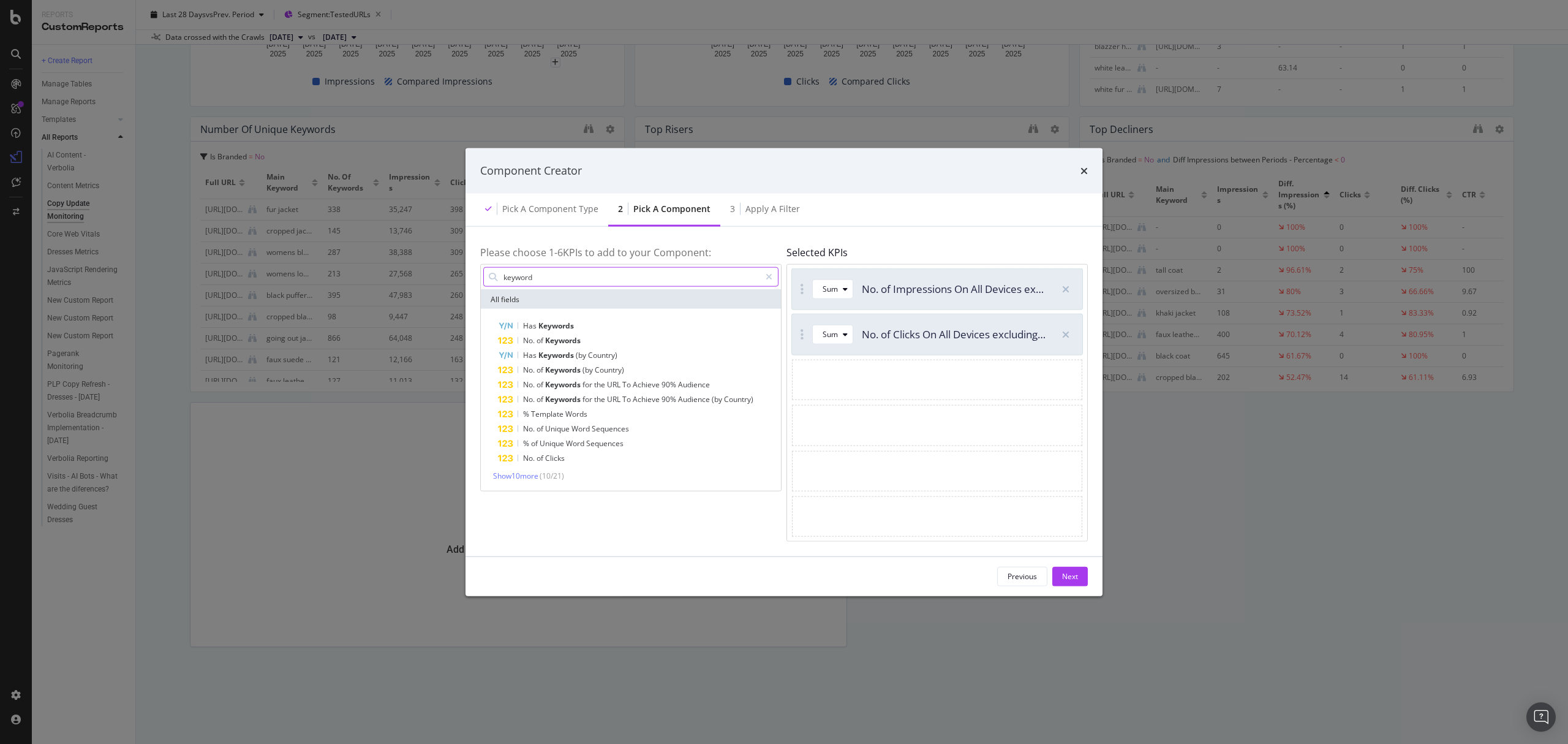
click at [562, 276] on input "keyword" at bounding box center [631, 277] width 258 height 19
drag, startPoint x: 589, startPoint y: 273, endPoint x: 385, endPoint y: 273, distance: 204.0
click at [385, 273] on div "Component Creator Pick a Component type 2 Pick a Component 3 Apply a Filter Ple…" at bounding box center [784, 372] width 1568 height 744
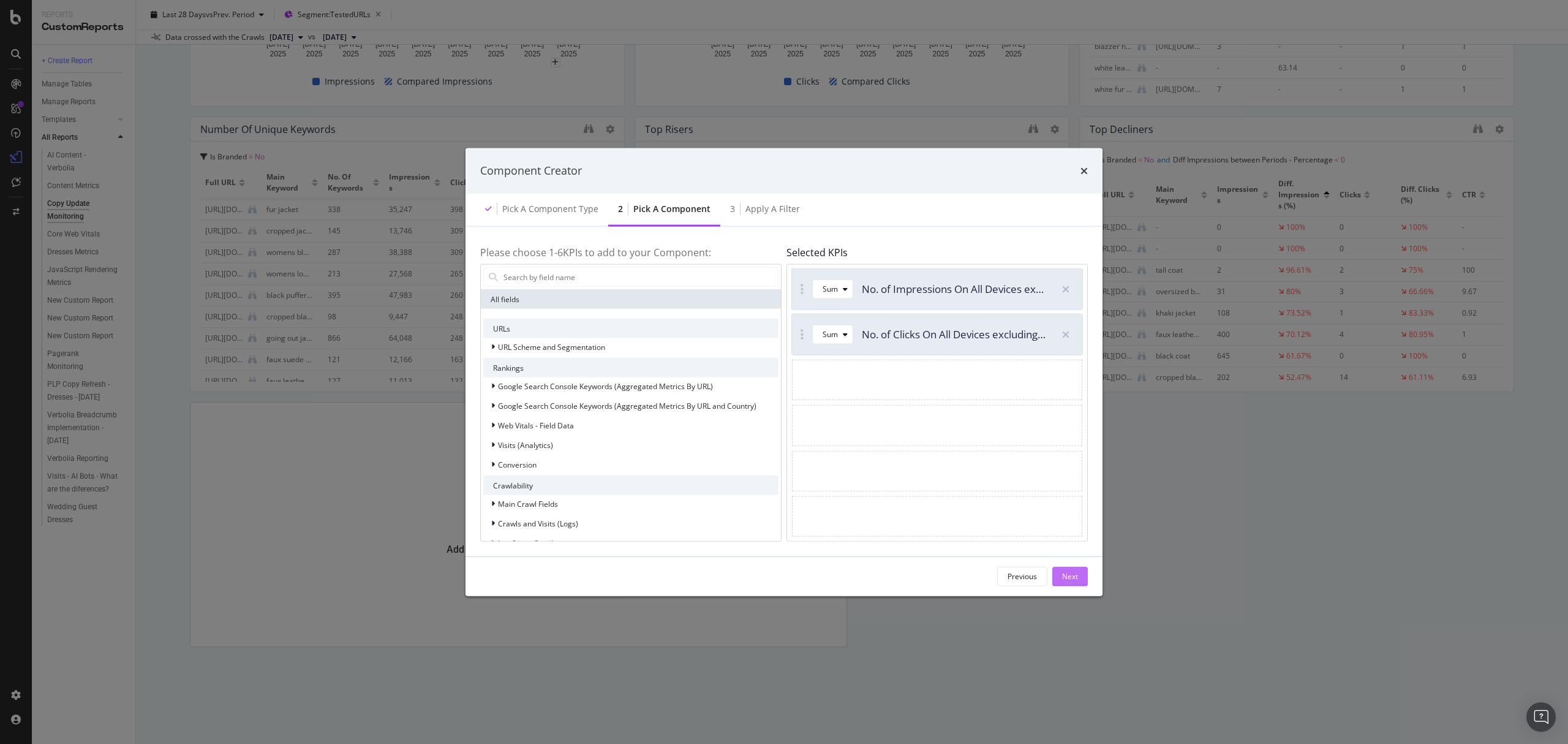
click at [1076, 574] on div "Next" at bounding box center [1070, 576] width 16 height 10
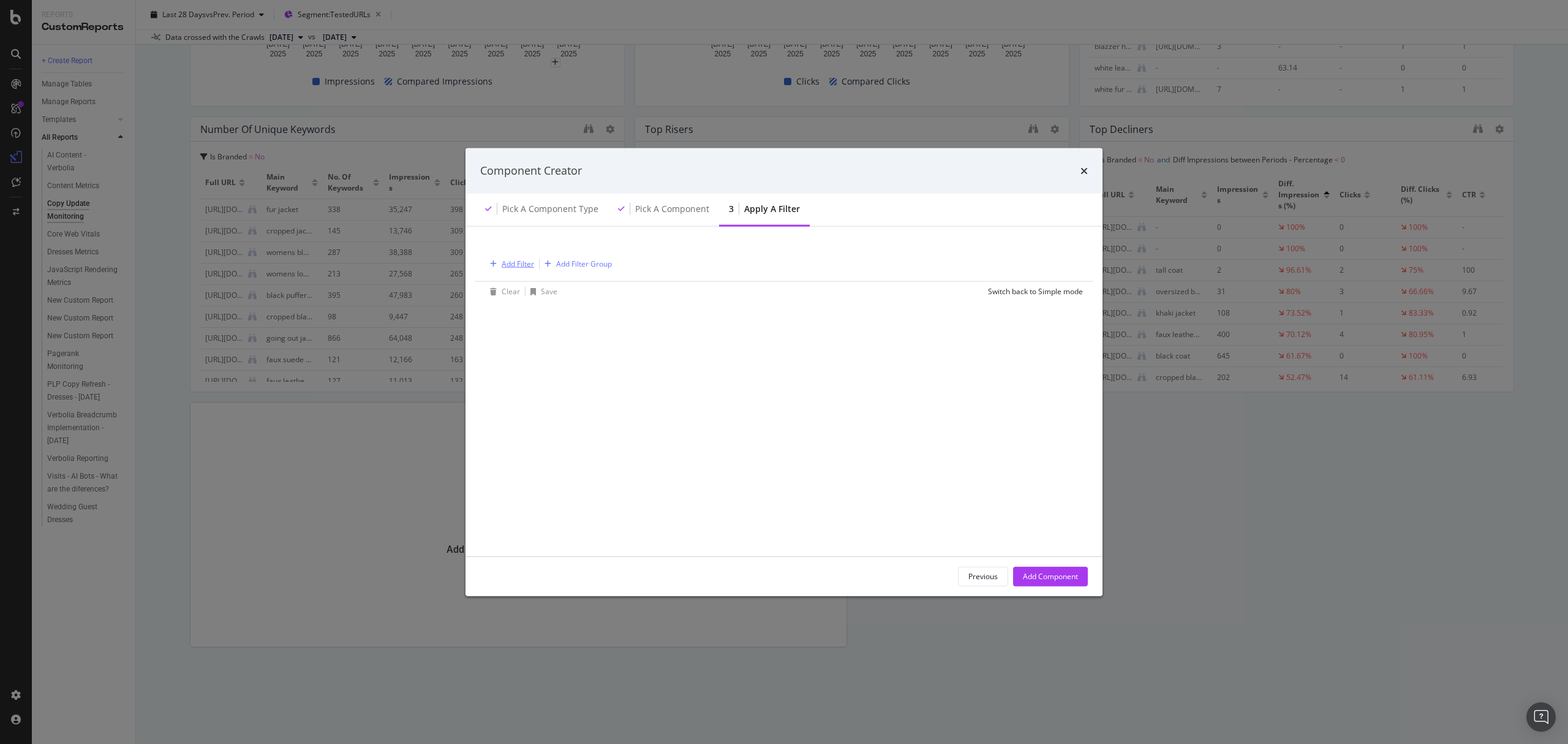
click at [512, 265] on div "Add Filter" at bounding box center [518, 264] width 33 height 10
type input "b"
type input "i"
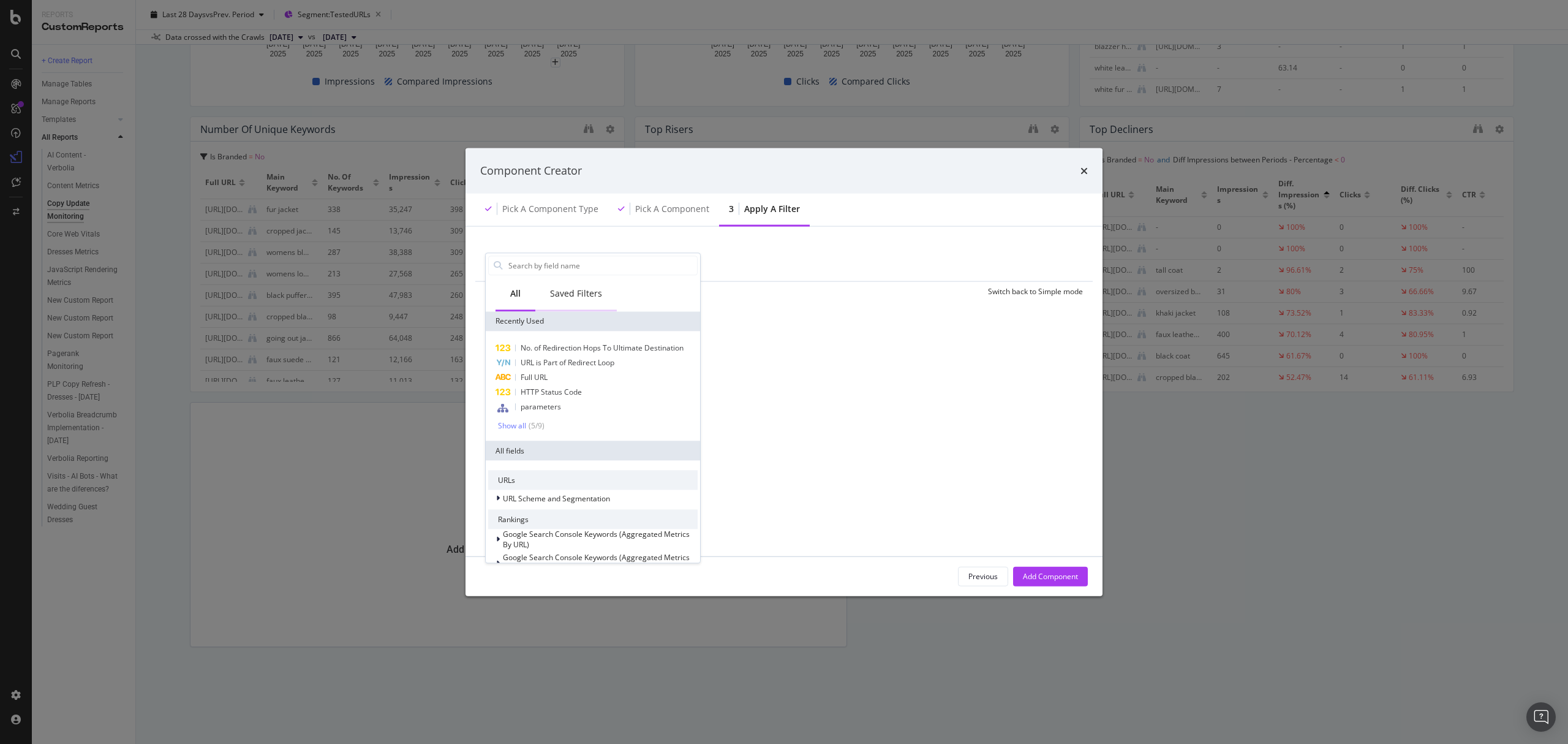
click at [592, 292] on div "Saved Filters" at bounding box center [576, 293] width 52 height 12
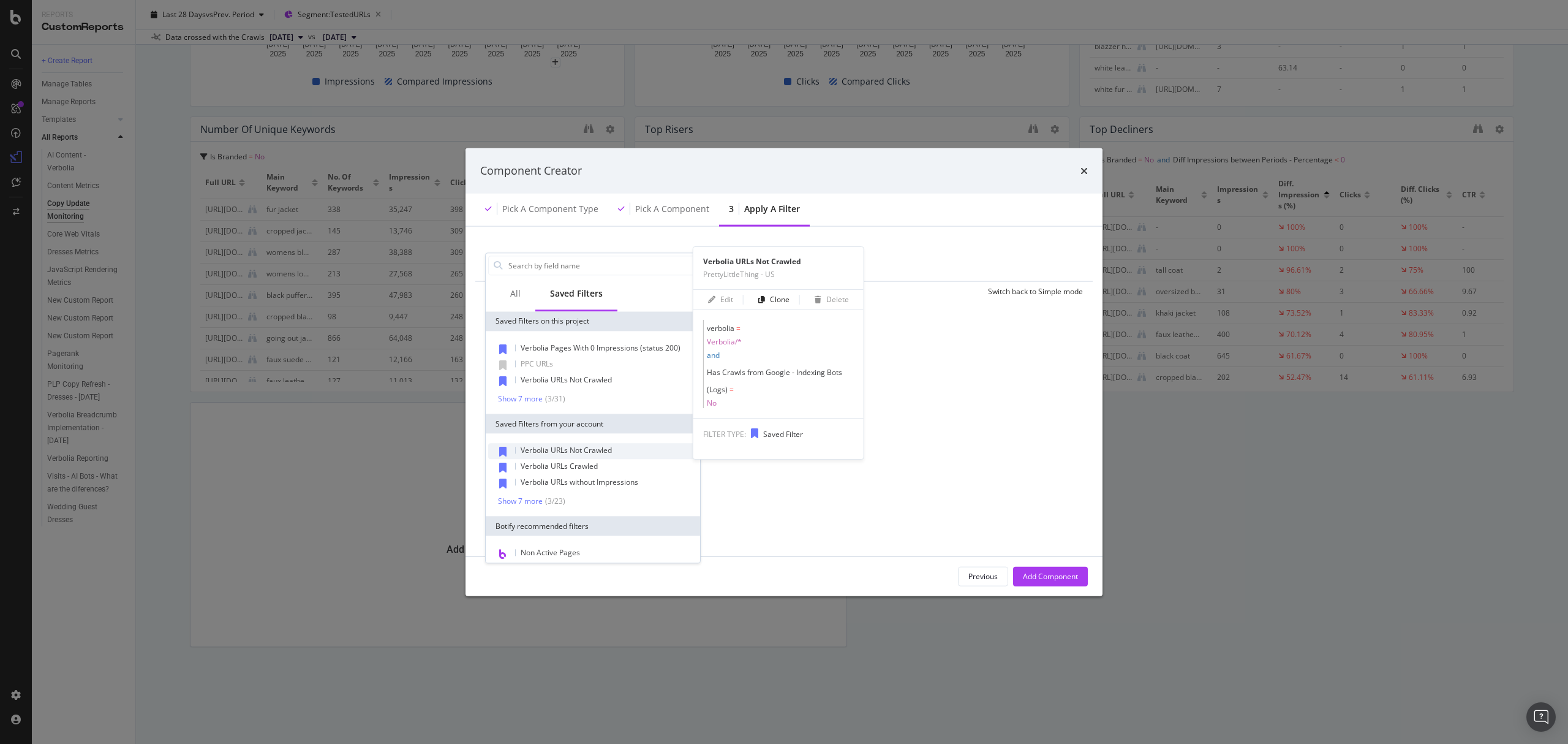
scroll to position [57, 0]
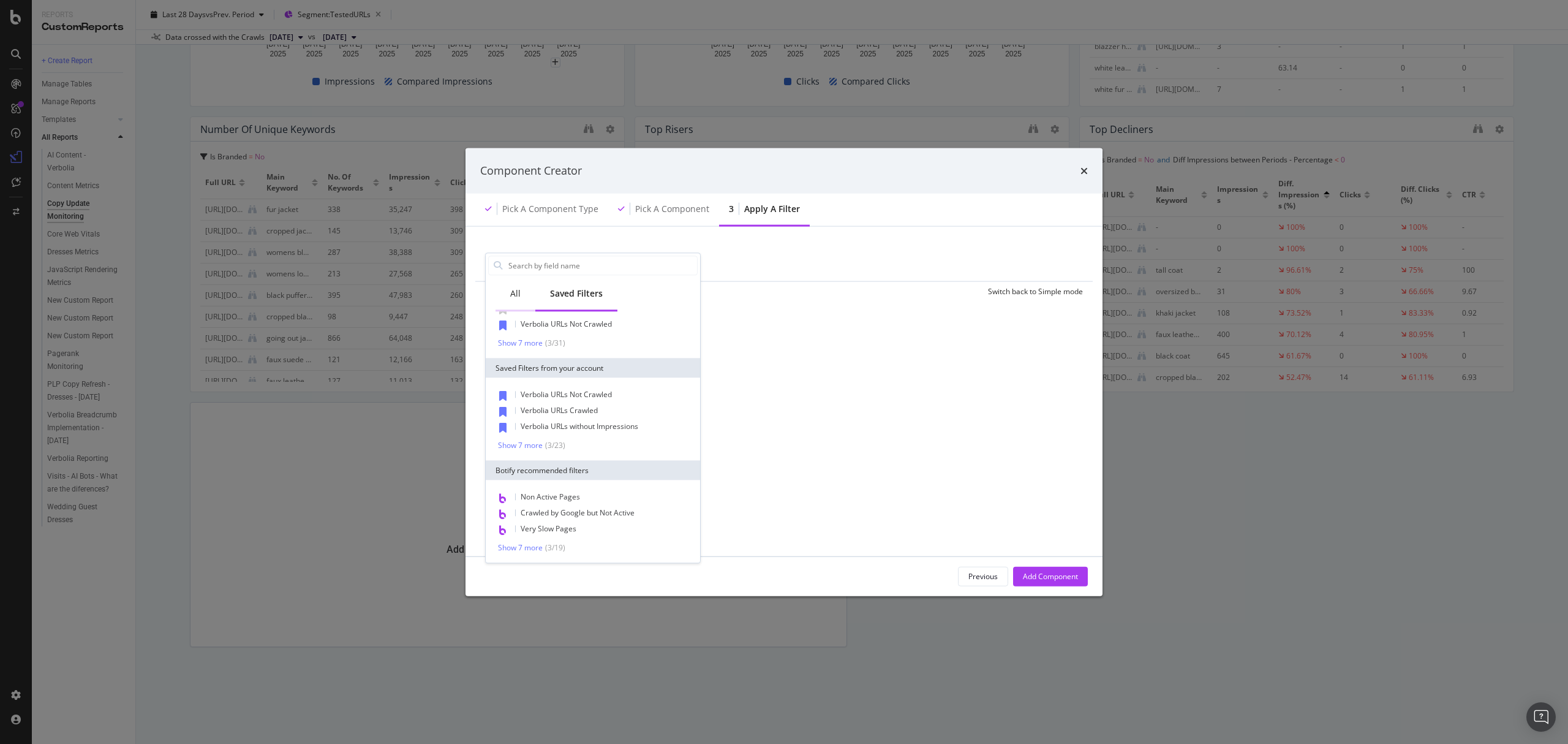
click at [510, 294] on div "All" at bounding box center [516, 293] width 10 height 12
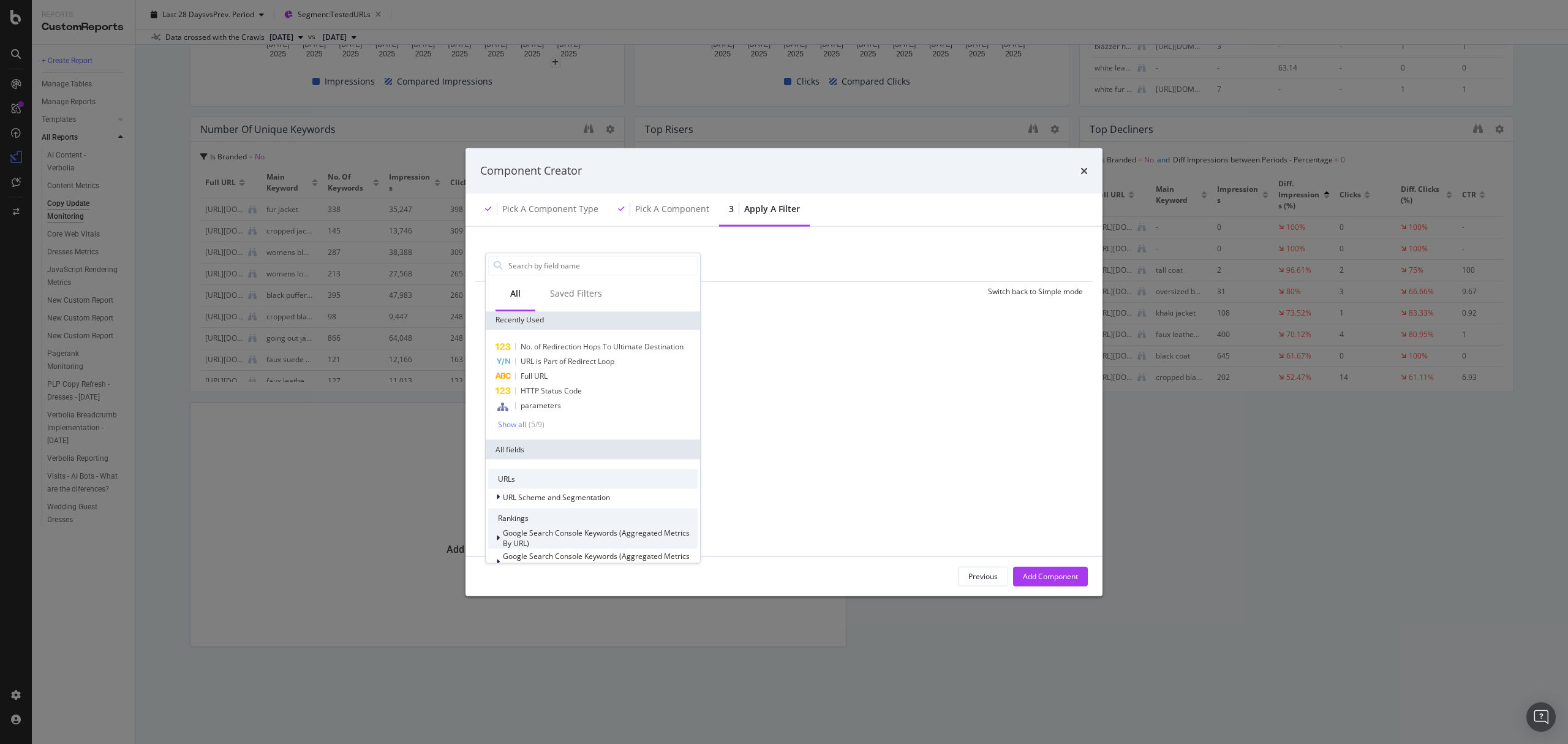
scroll to position [0, 0]
click at [530, 263] on input "modal" at bounding box center [602, 265] width 190 height 19
type input "b"
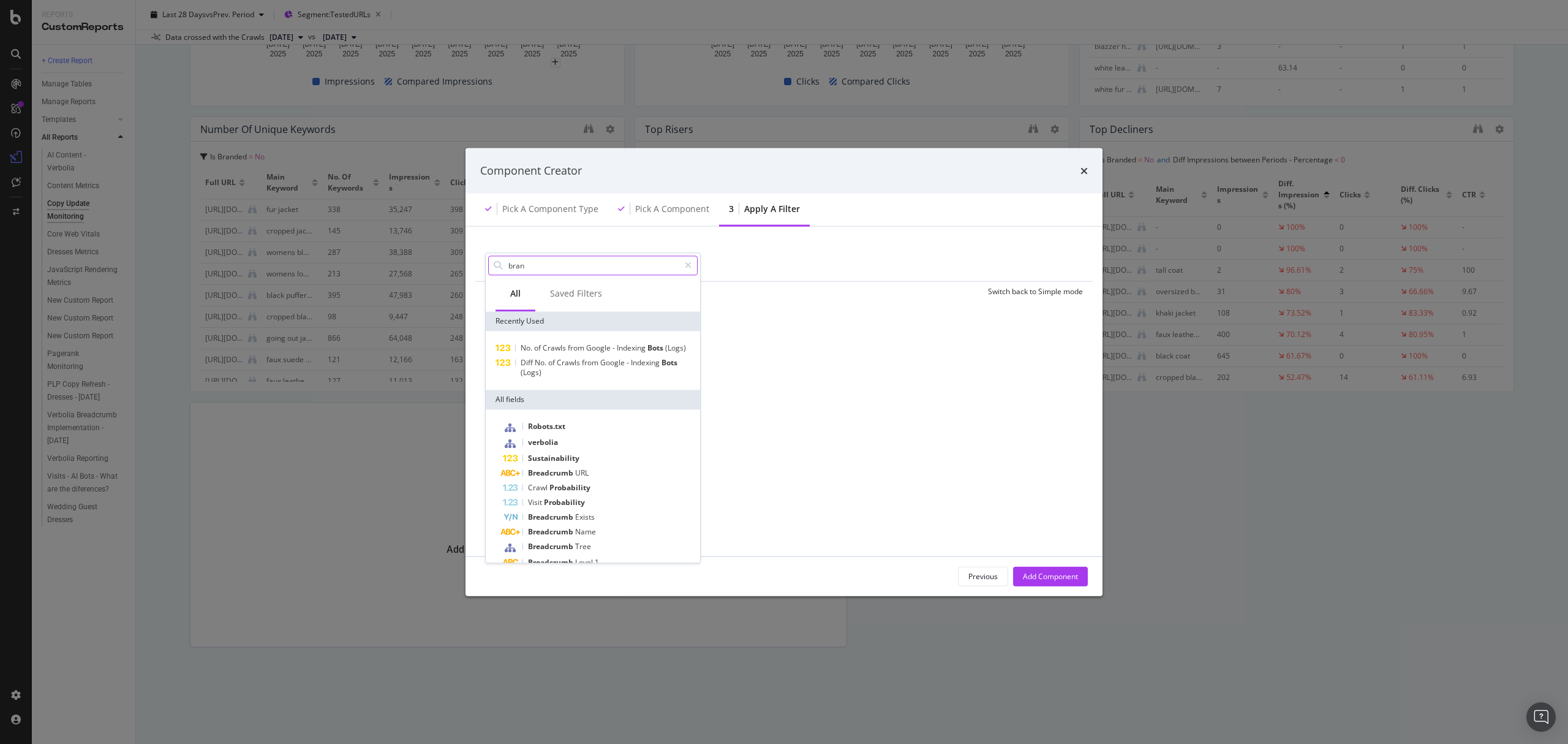
type input "brand"
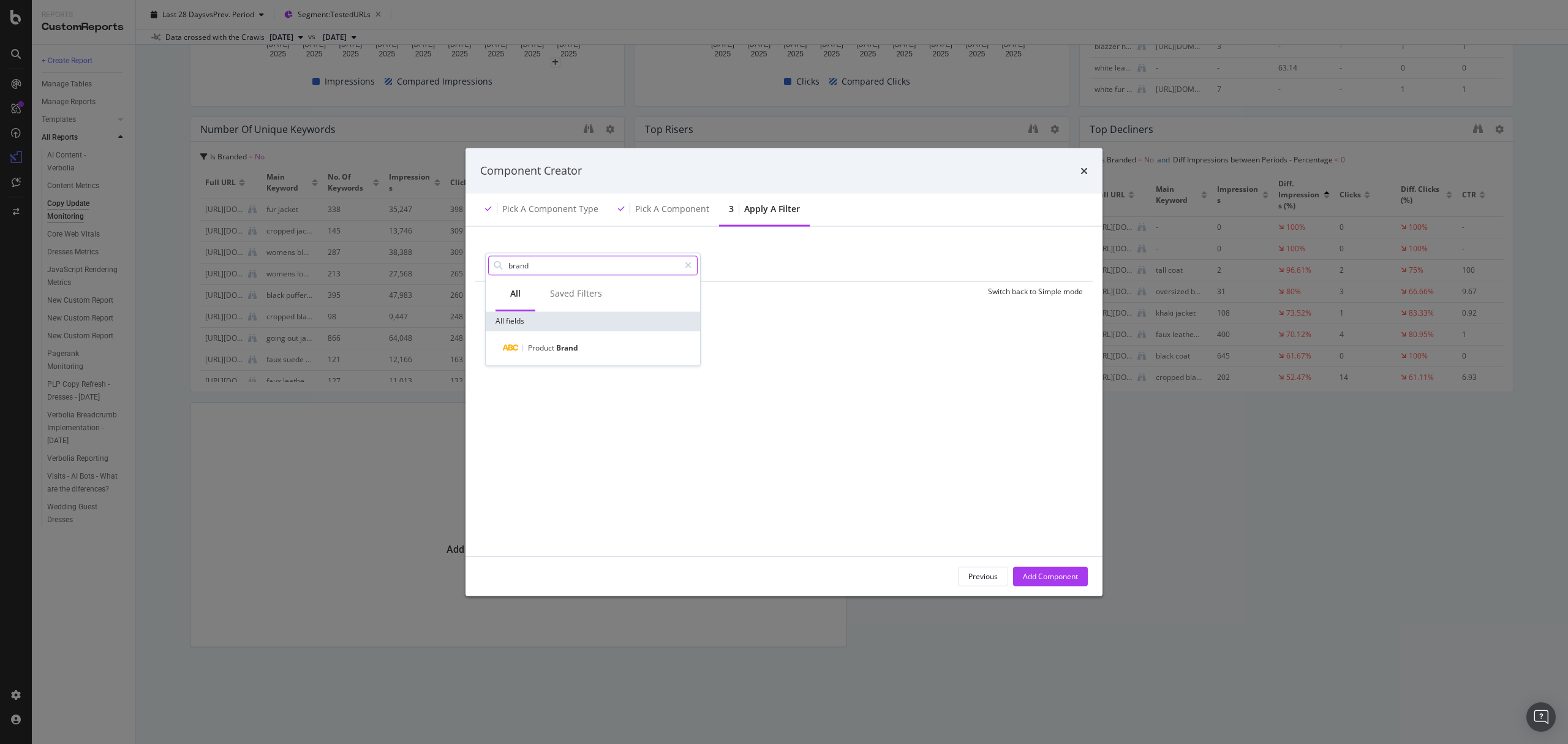
drag, startPoint x: 534, startPoint y: 265, endPoint x: 439, endPoint y: 270, distance: 95.1
click at [455, 265] on div "Component Creator Pick a Component type Pick a Component 3 Apply a Filter Add F…" at bounding box center [784, 372] width 1568 height 744
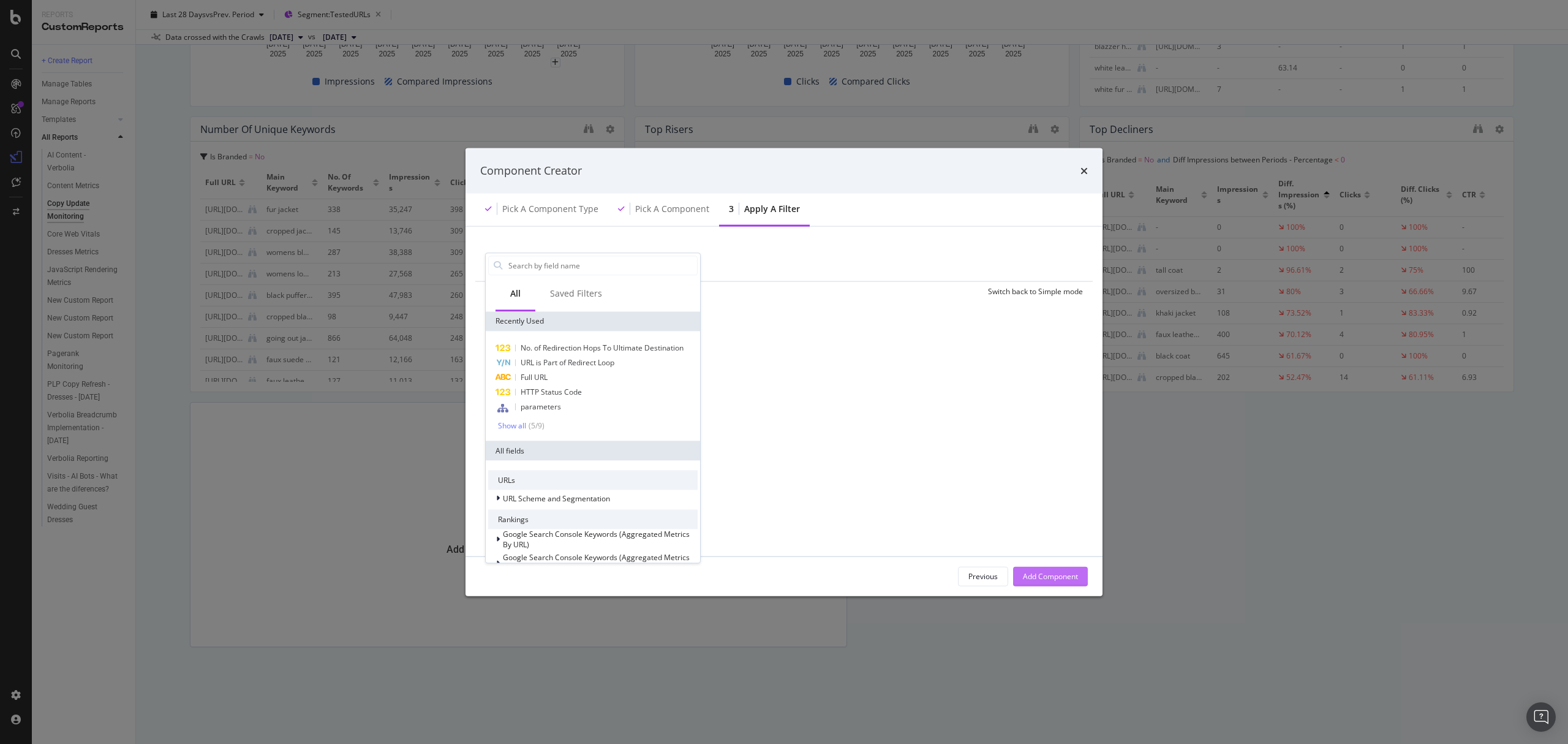
click at [1064, 578] on div "Add Component" at bounding box center [1050, 576] width 55 height 10
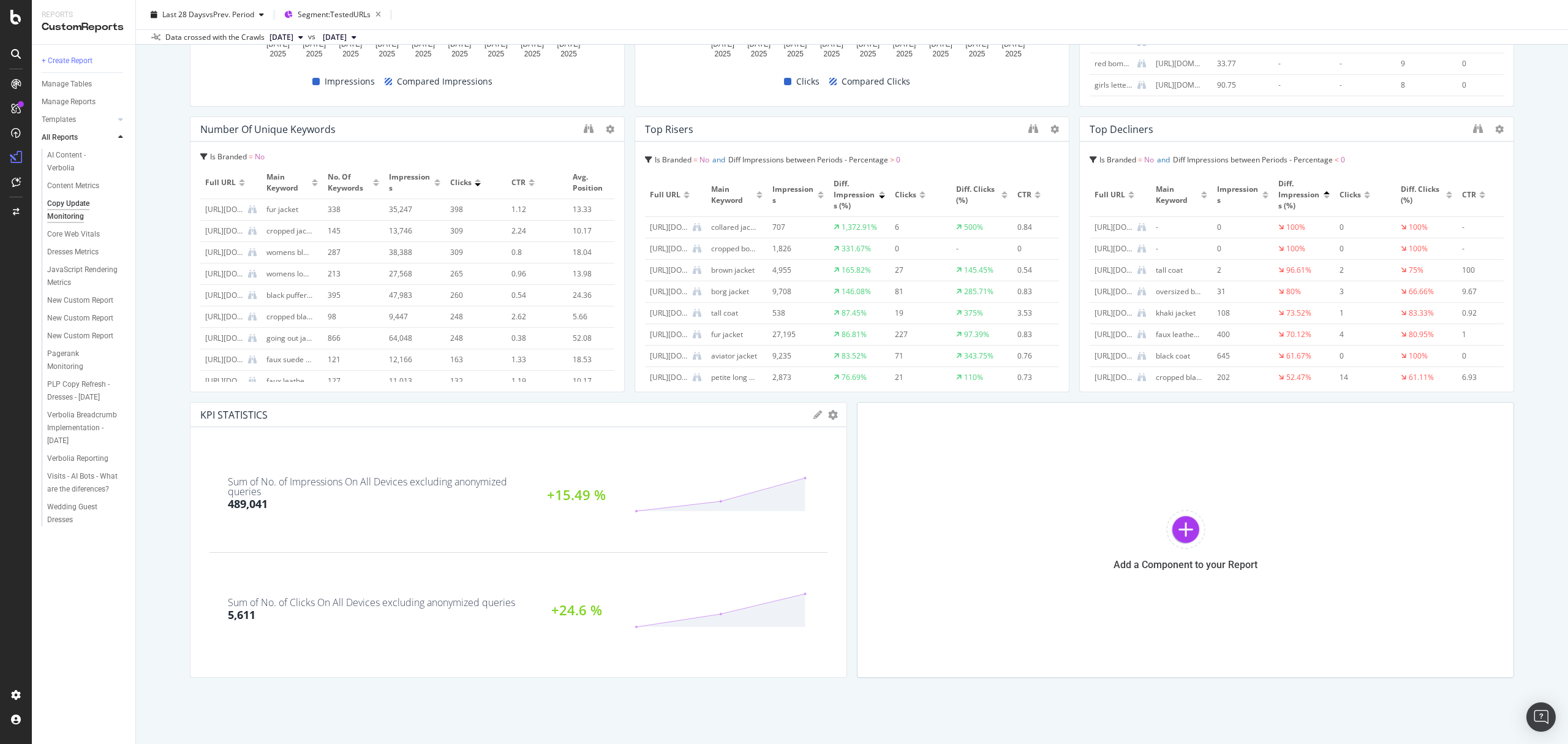
click at [814, 414] on icon at bounding box center [817, 414] width 8 height 8
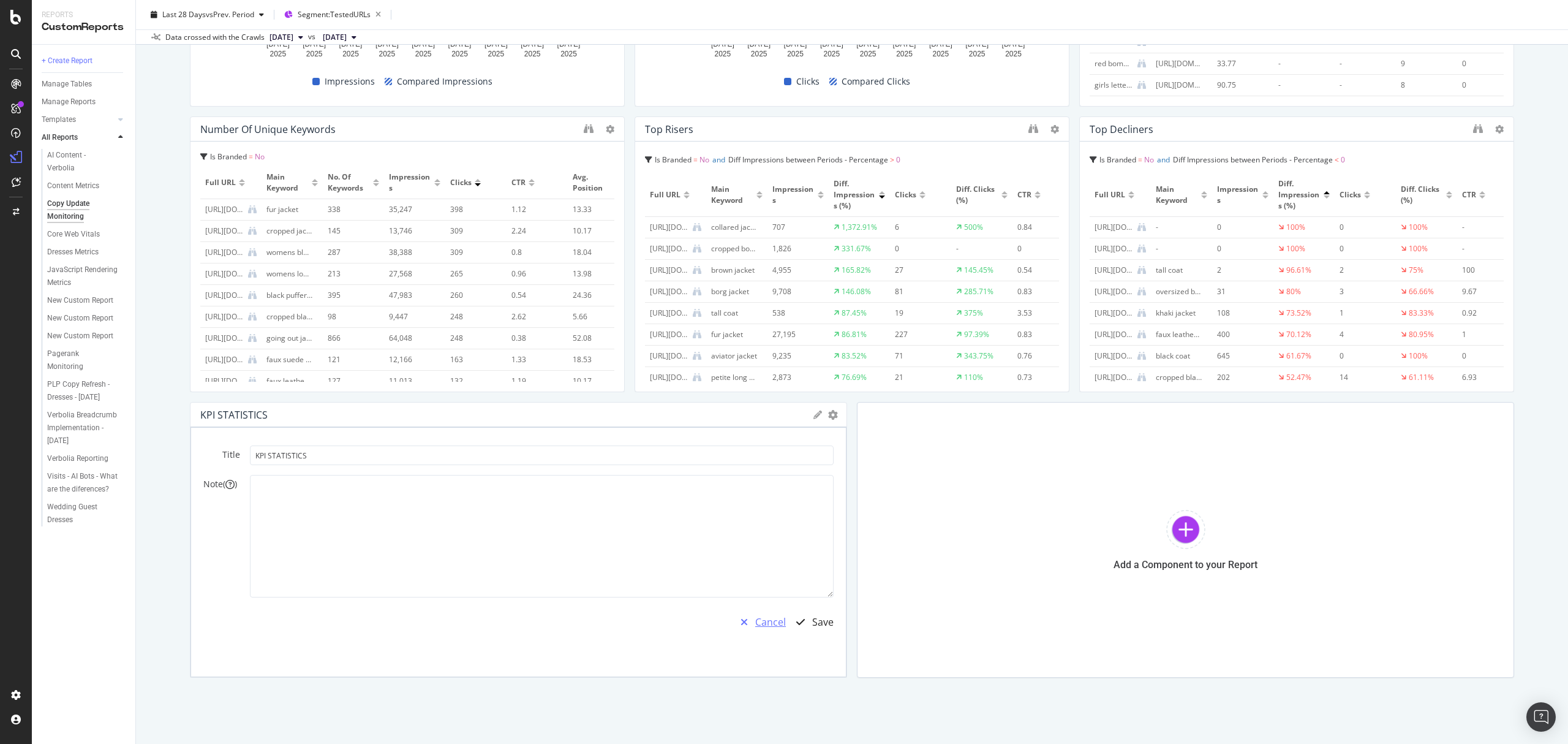
click at [765, 626] on div "Cancel" at bounding box center [771, 623] width 31 height 14
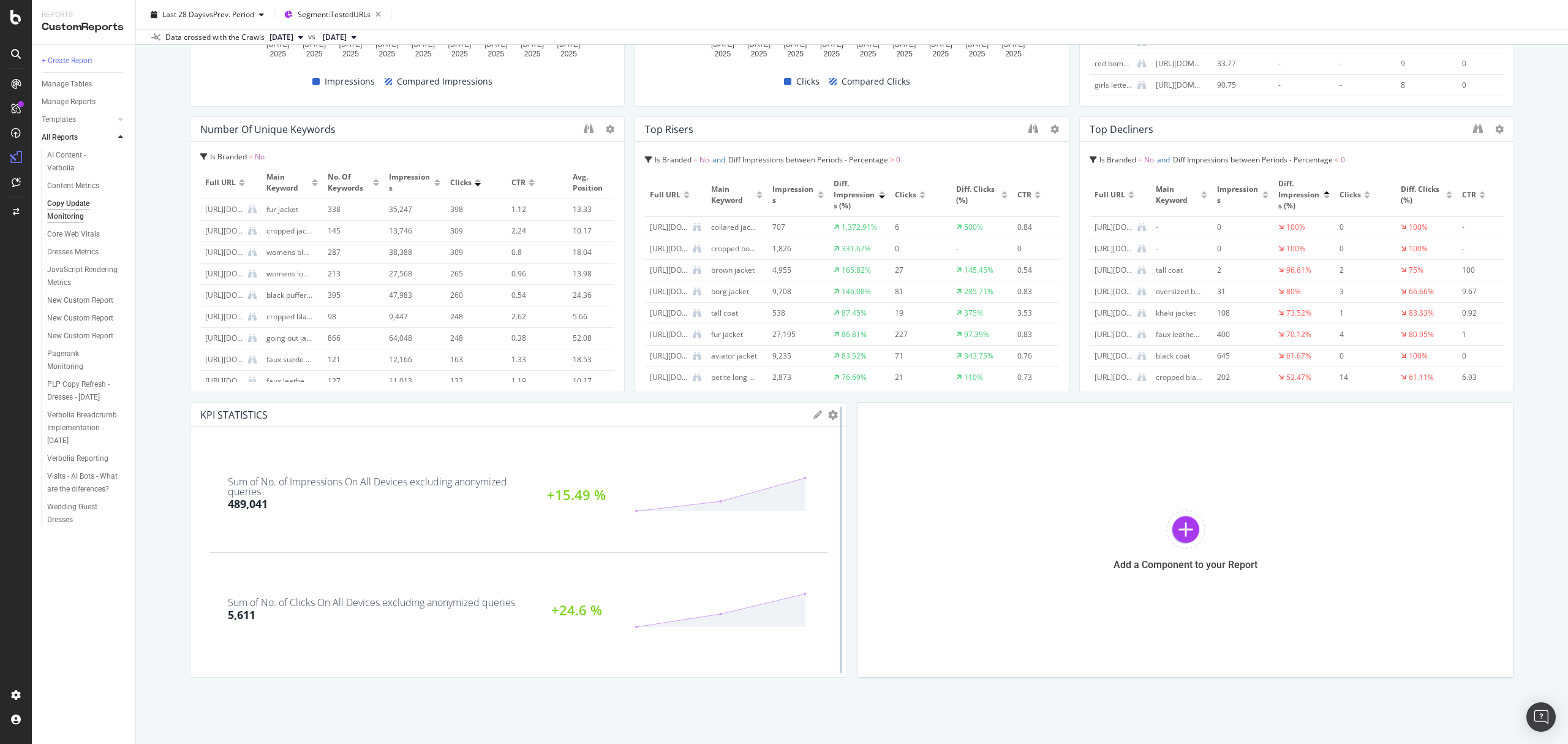
click at [835, 413] on div at bounding box center [841, 540] width 12 height 276
click at [828, 413] on icon "gear" at bounding box center [833, 414] width 10 height 10
click at [785, 482] on span "Edit KPIs" at bounding box center [782, 484] width 127 height 17
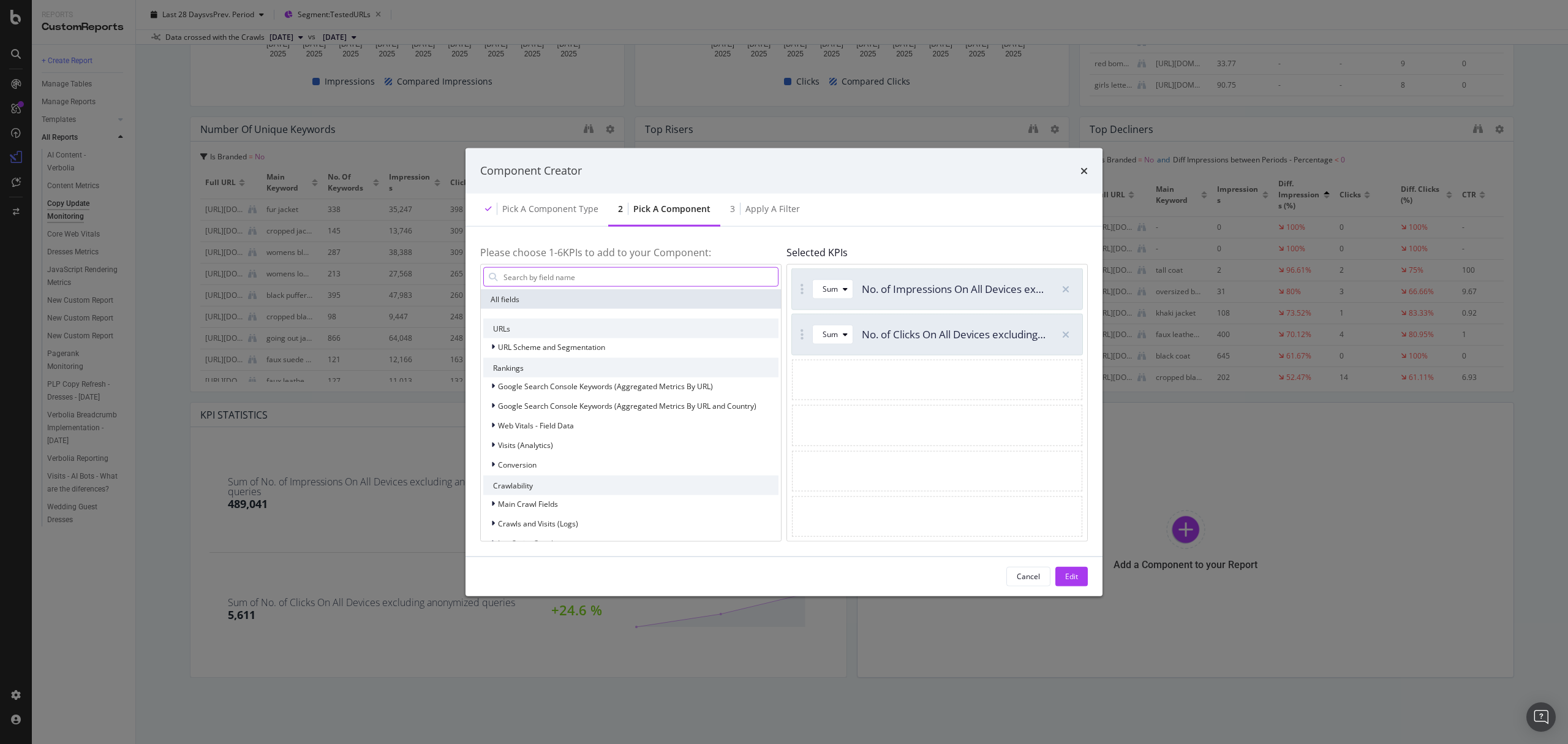
click at [549, 275] on input "modal" at bounding box center [640, 277] width 275 height 19
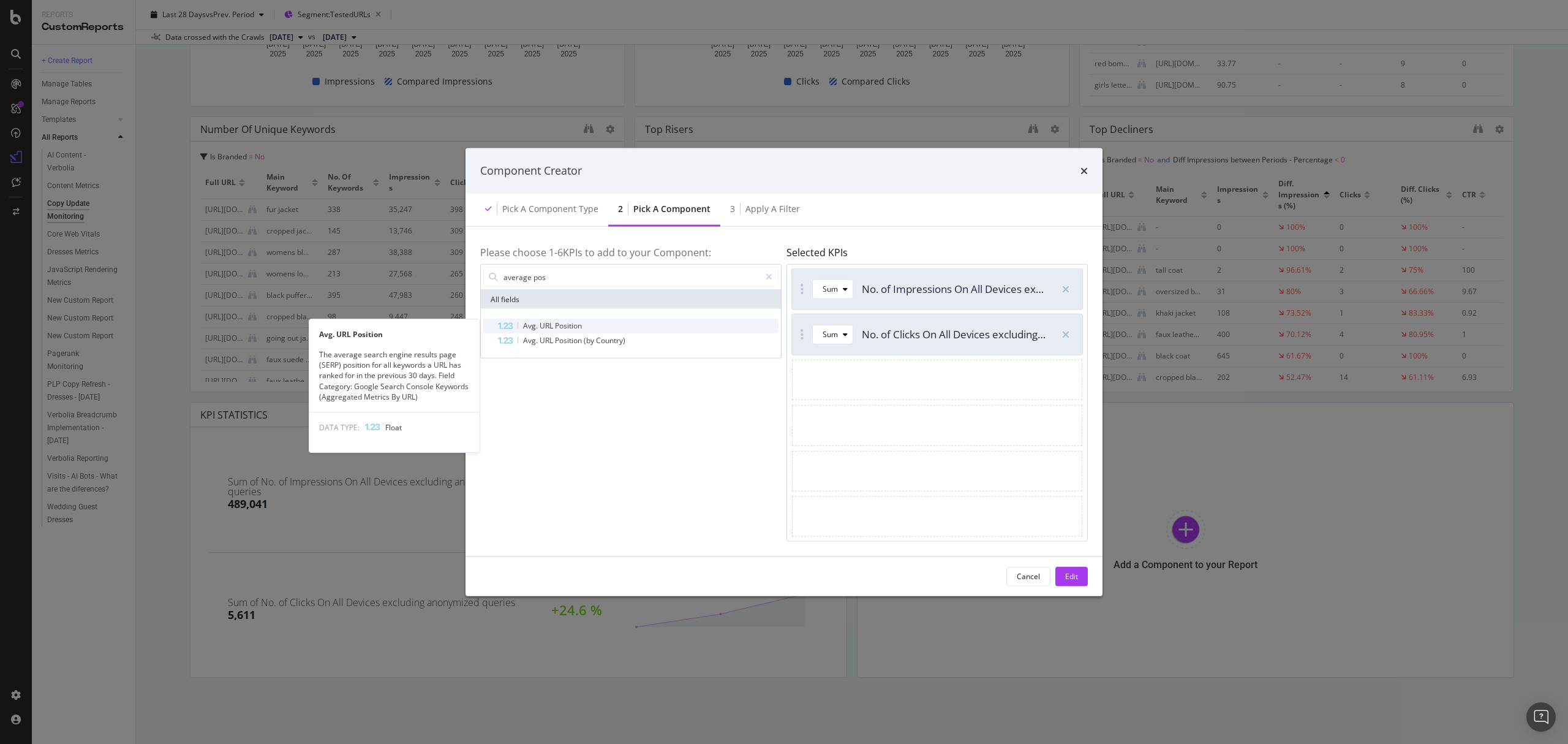
type input "average pos"
click at [549, 324] on span "URL" at bounding box center [547, 326] width 15 height 10
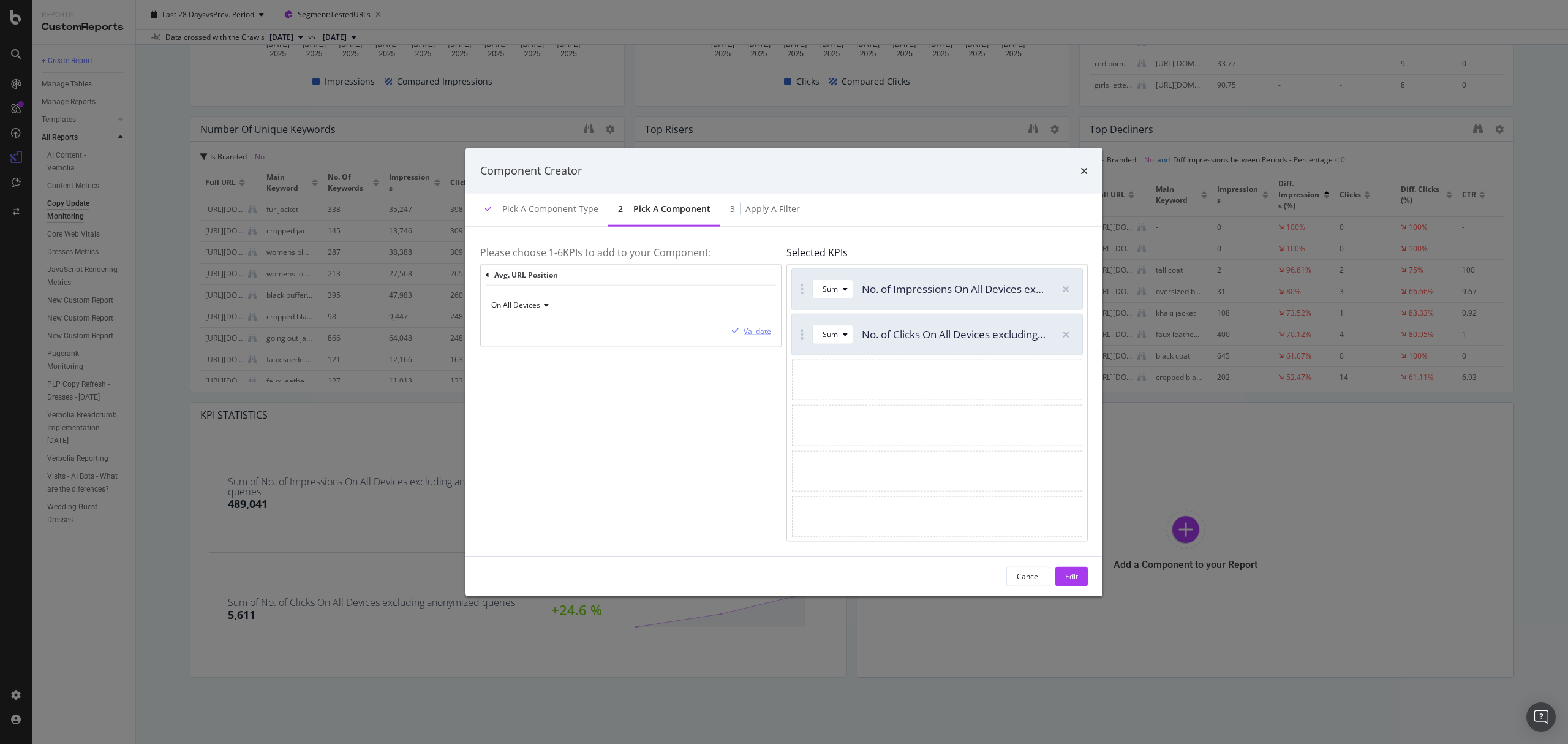
click at [755, 326] on div "Validate" at bounding box center [757, 332] width 28 height 10
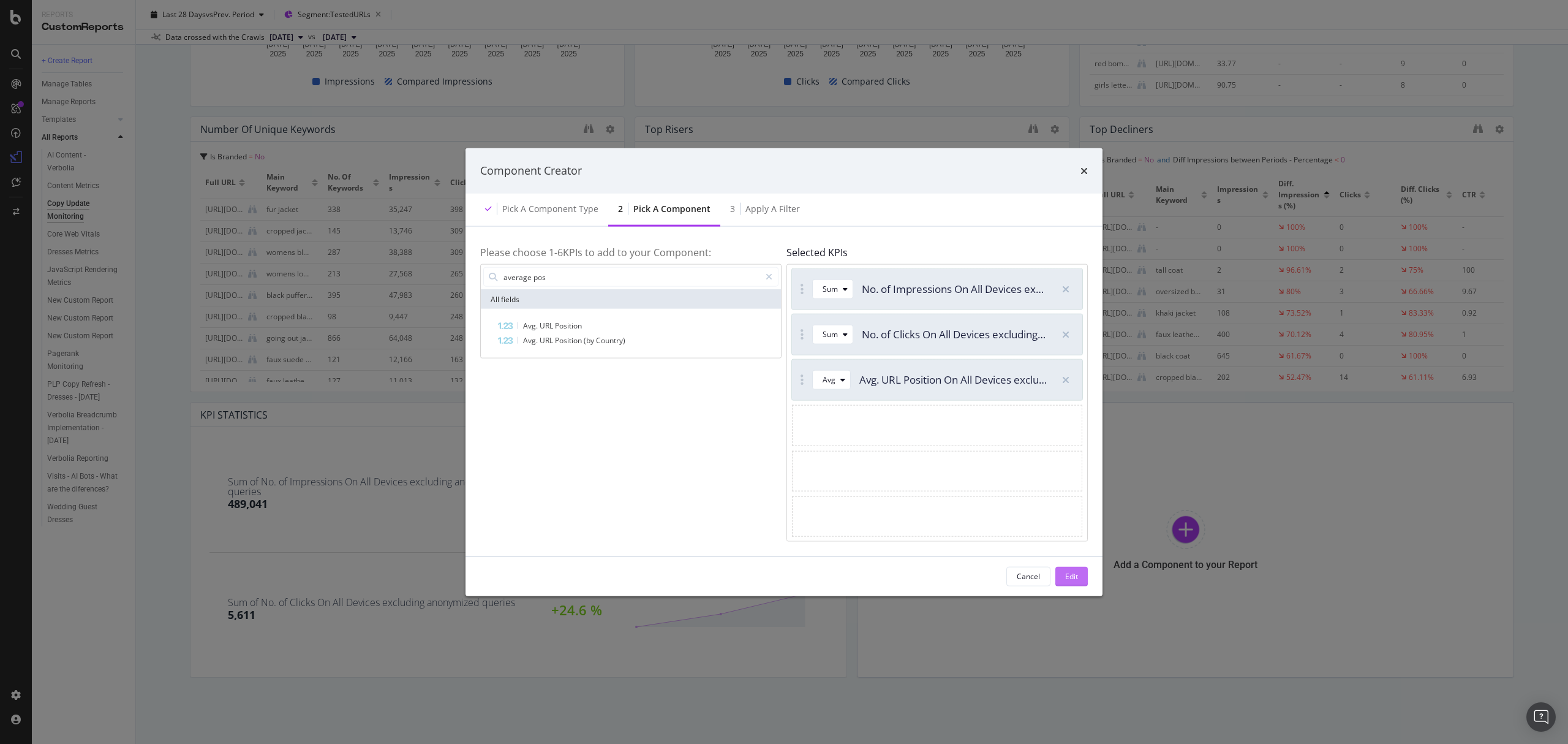
click at [1069, 575] on div "Edit" at bounding box center [1072, 576] width 13 height 10
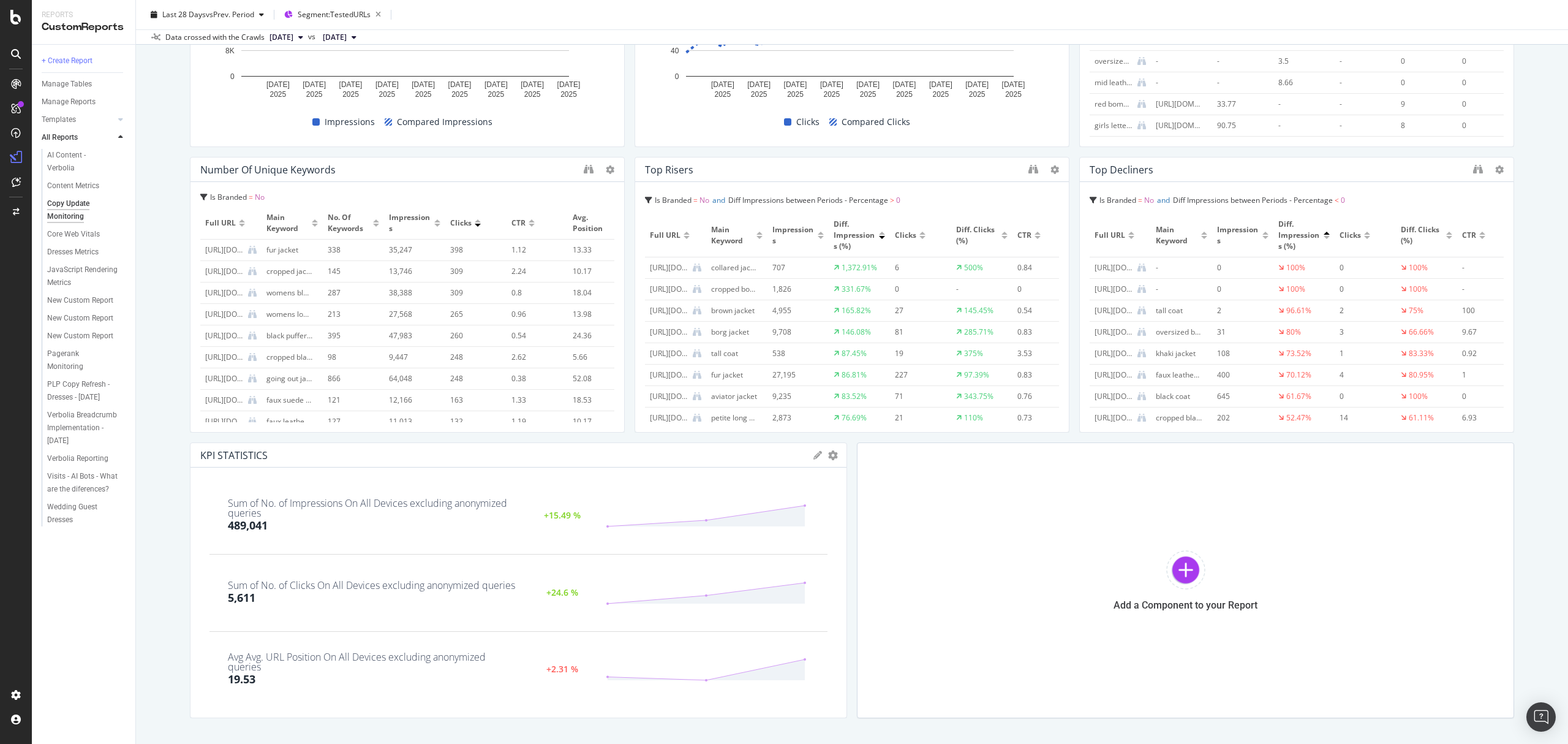
scroll to position [193, 0]
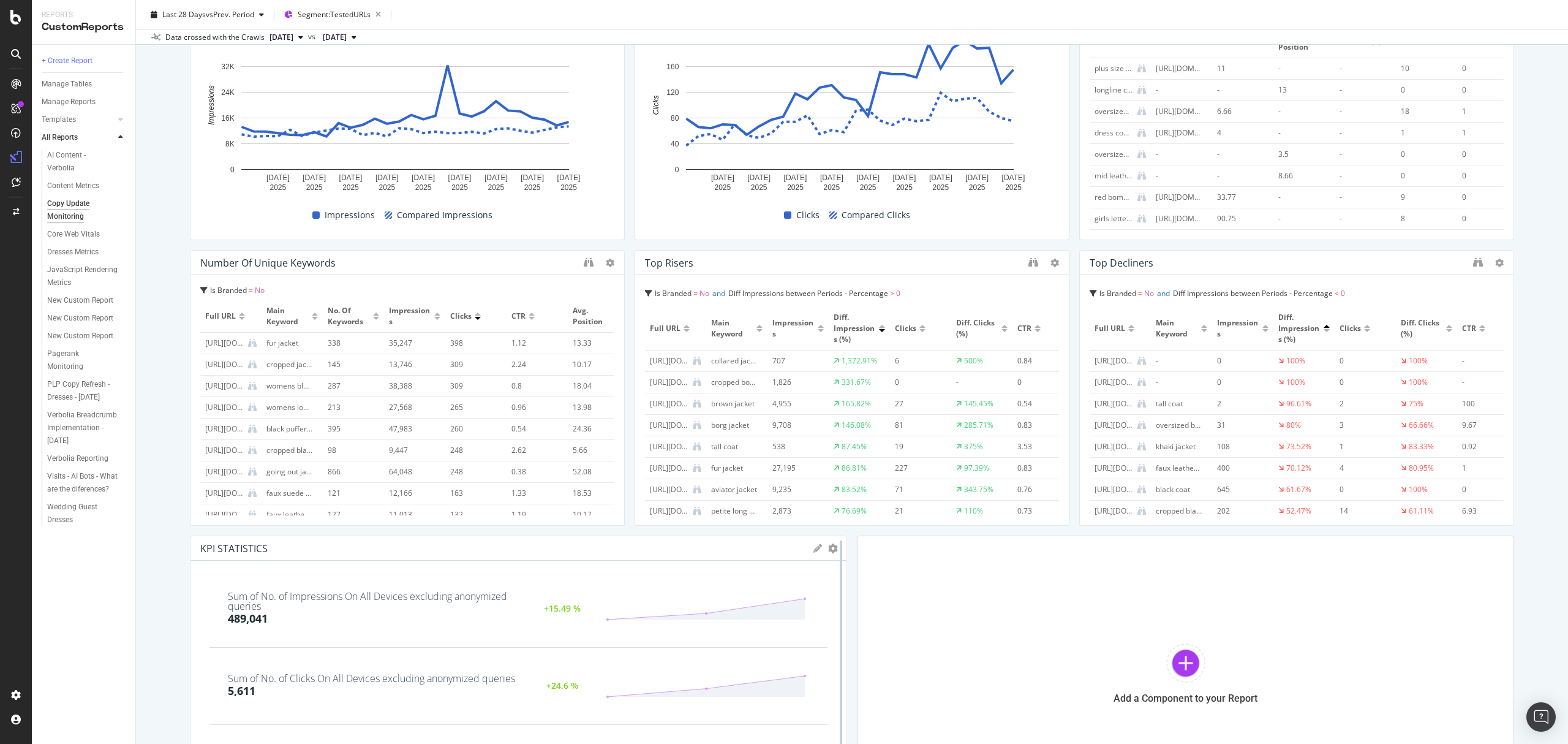
click at [835, 545] on div at bounding box center [841, 673] width 12 height 276
click at [828, 545] on icon "gear" at bounding box center [833, 548] width 10 height 10
click at [758, 639] on span "Apply Filter" at bounding box center [782, 641] width 127 height 17
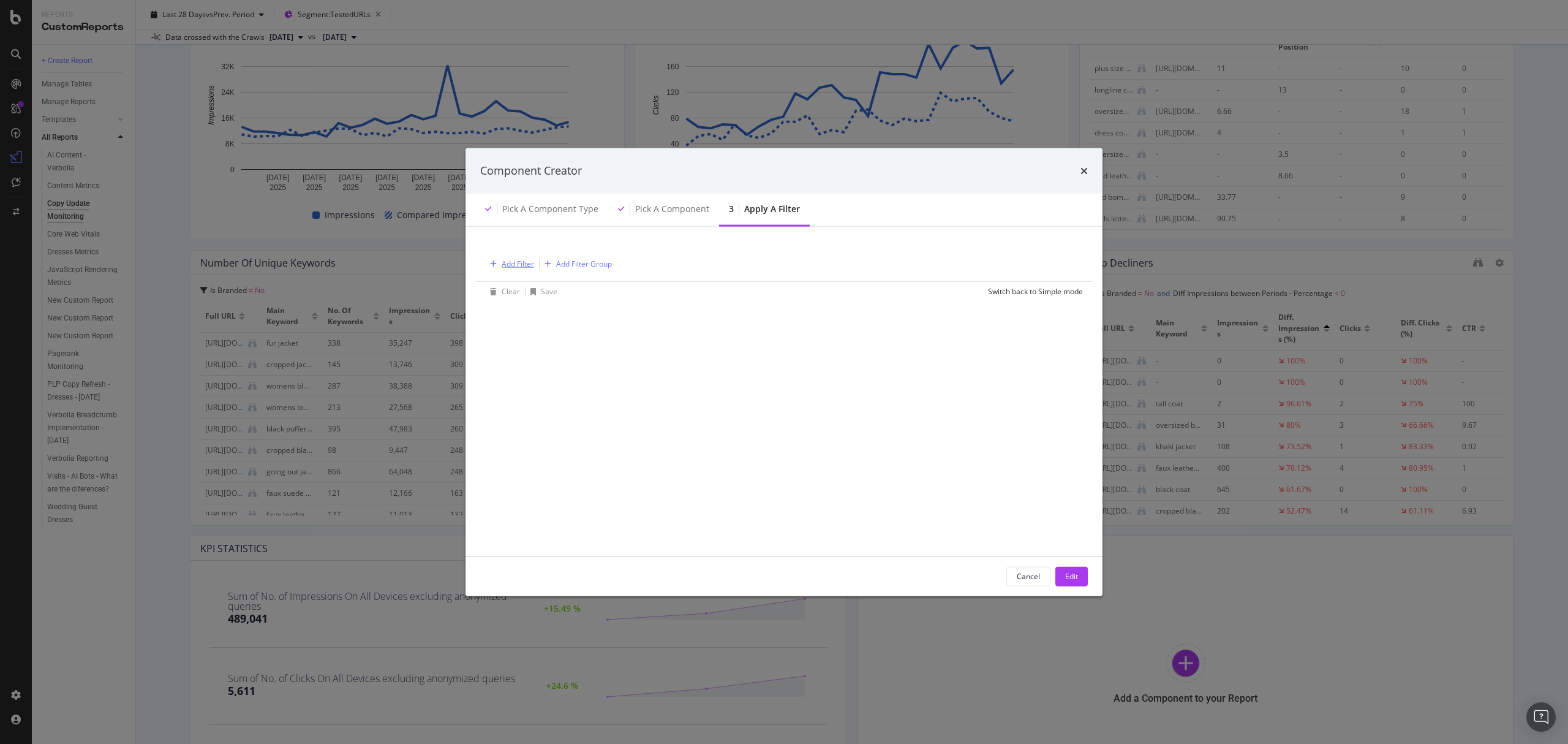
click at [501, 262] on div "Add Filter" at bounding box center [518, 264] width 33 height 10
type input "b"
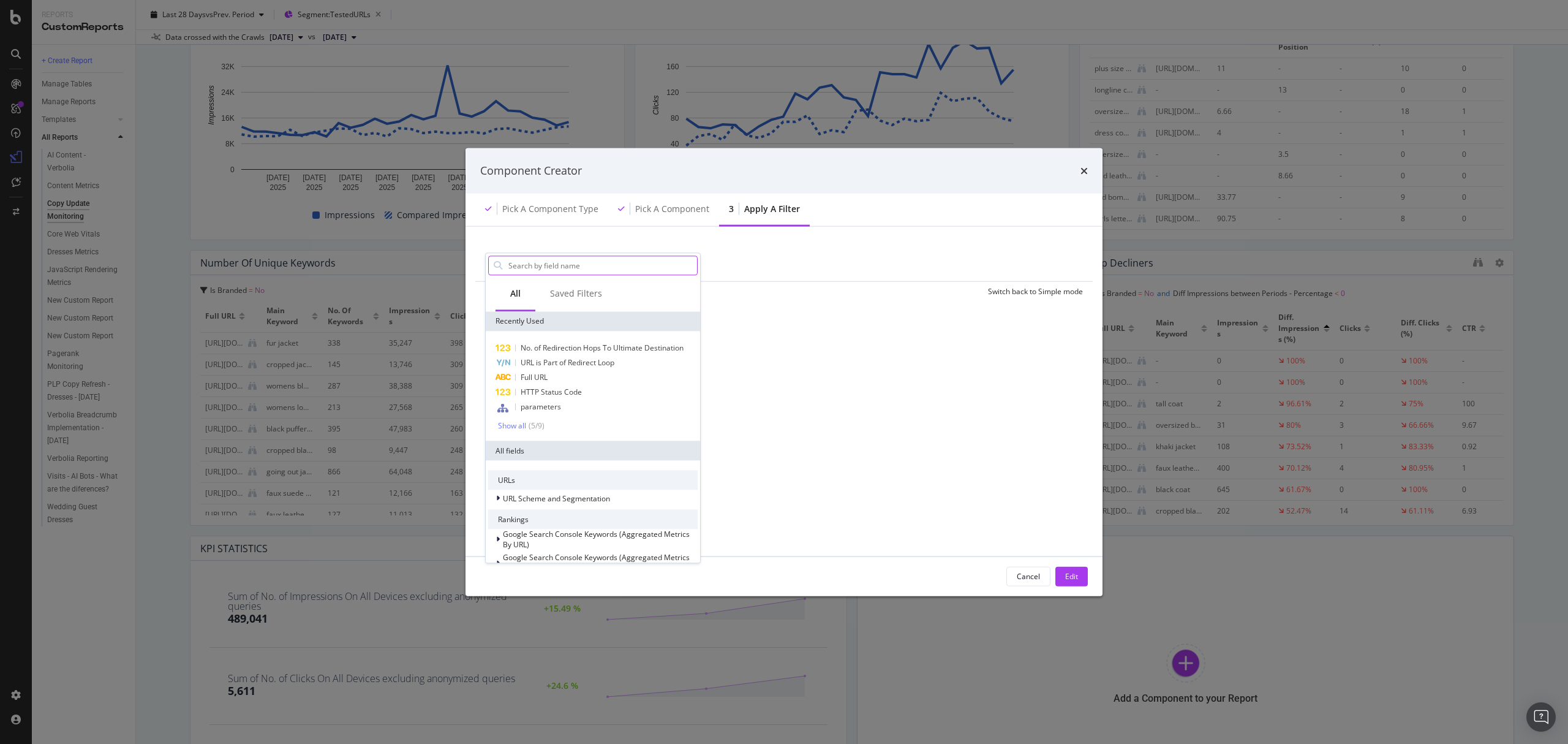
click at [523, 266] on input "modal" at bounding box center [602, 265] width 190 height 19
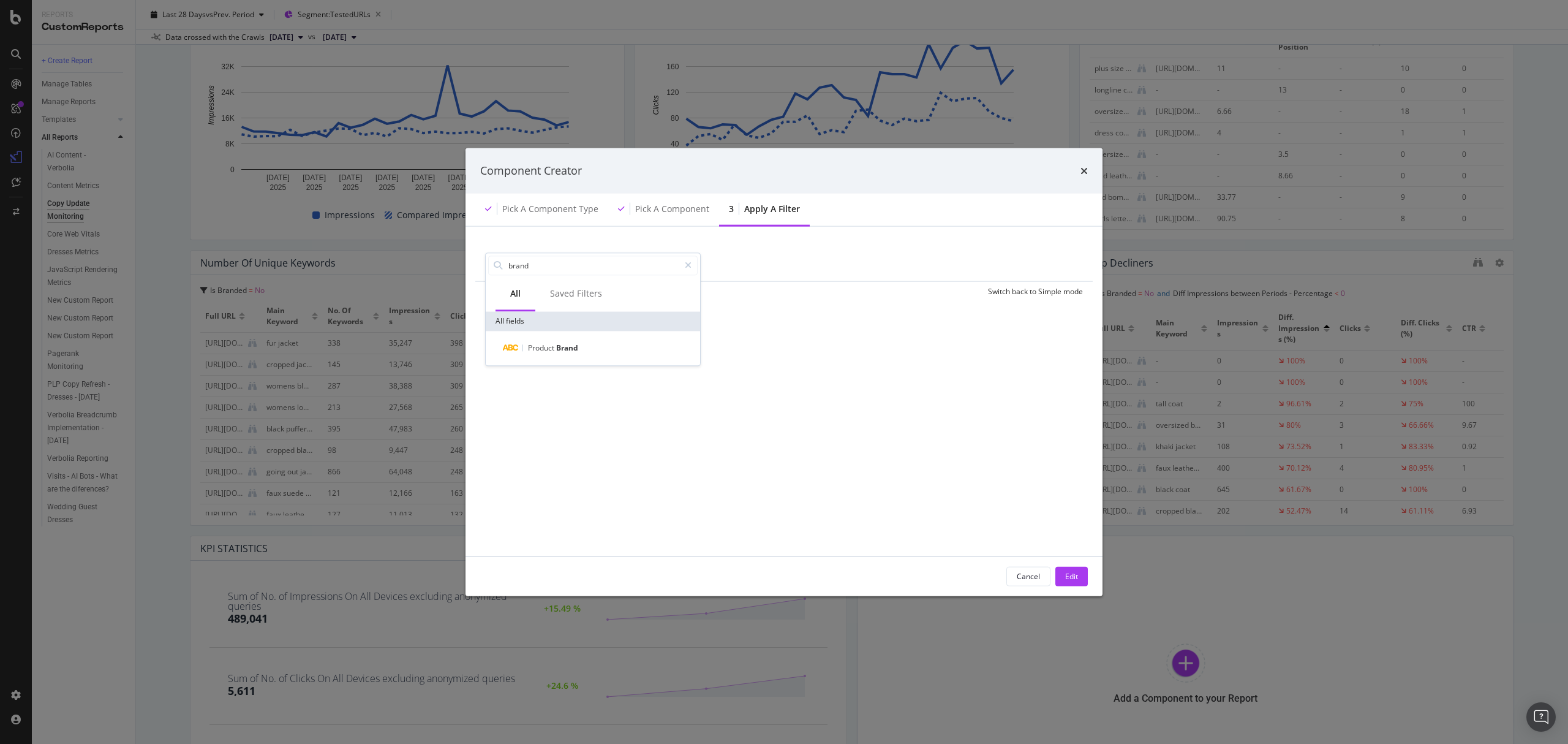
type input "brand"
click at [1069, 173] on div "Component Creator" at bounding box center [784, 171] width 607 height 16
click at [1083, 167] on icon "times" at bounding box center [1084, 170] width 7 height 10
click at [1027, 574] on div "Cancel" at bounding box center [1029, 576] width 23 height 10
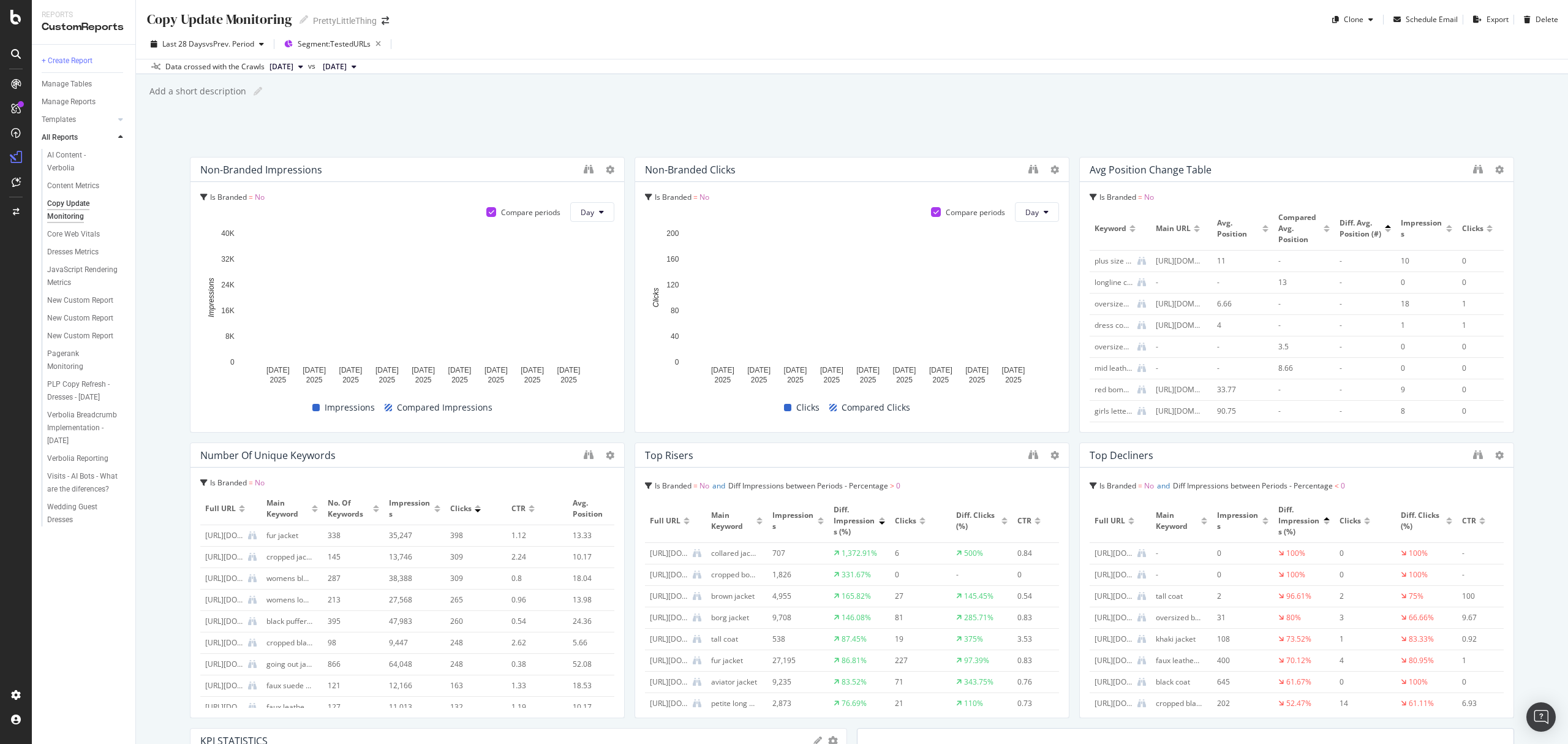
scroll to position [82, 0]
